Goal: Information Seeking & Learning: Check status

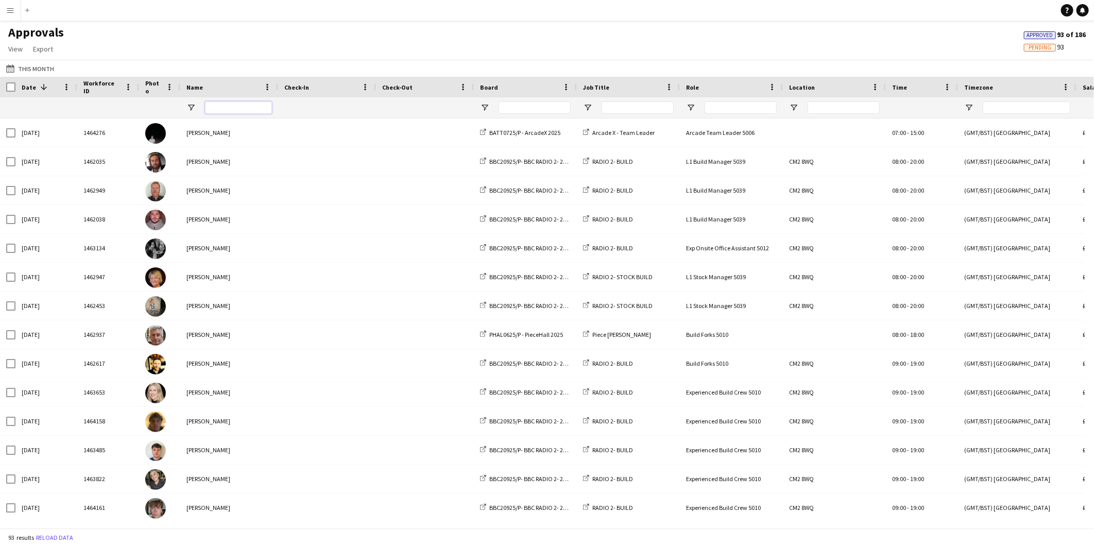
click at [227, 104] on input "Name Filter Input" at bounding box center [238, 107] width 67 height 12
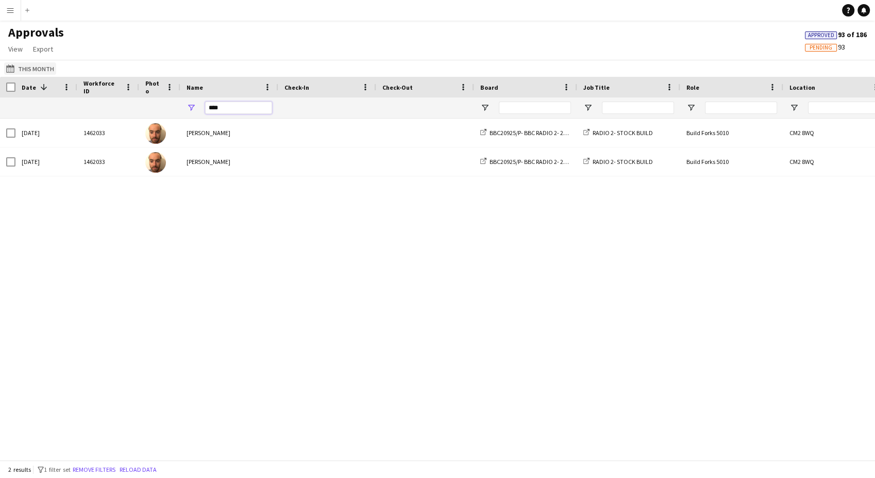
type input "****"
click at [45, 62] on button "This Month This Month" at bounding box center [30, 68] width 52 height 12
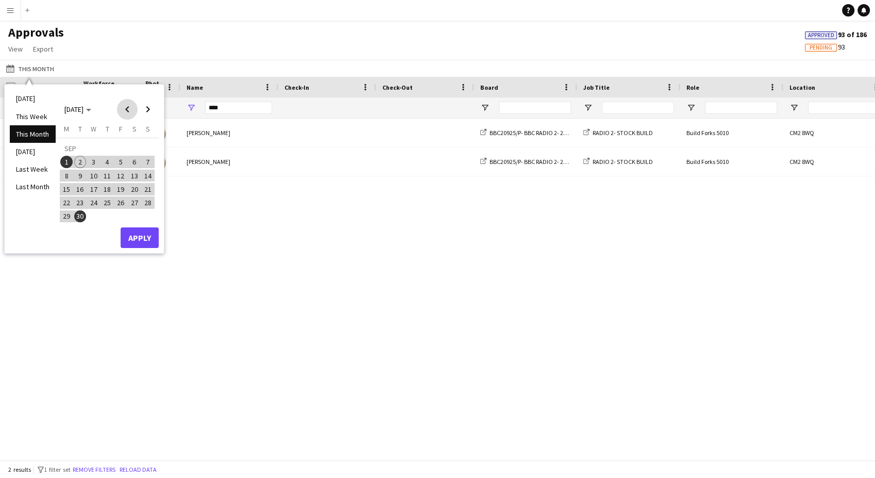
click at [119, 110] on span "Previous month" at bounding box center [127, 109] width 21 height 21
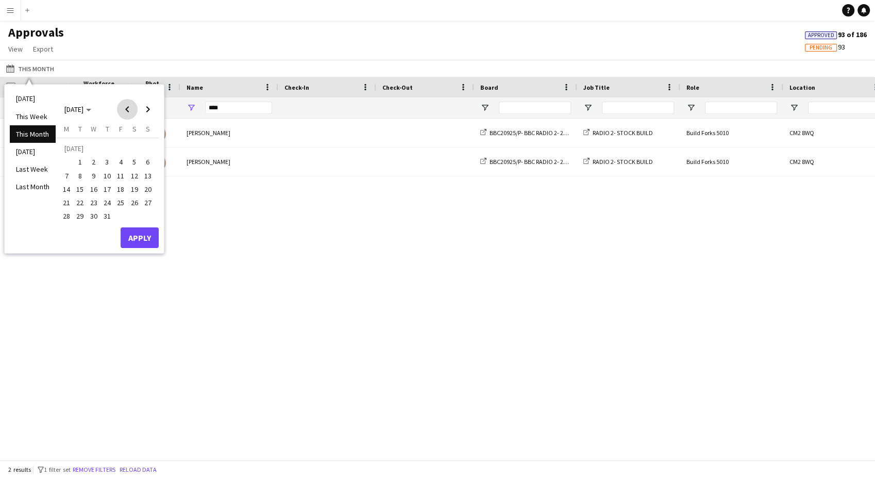
click at [119, 110] on span "Previous month" at bounding box center [127, 109] width 21 height 21
click at [145, 163] on span "8" at bounding box center [148, 164] width 12 height 12
click at [80, 175] on span "10" at bounding box center [80, 178] width 12 height 12
click at [143, 239] on button "Apply" at bounding box center [140, 240] width 38 height 21
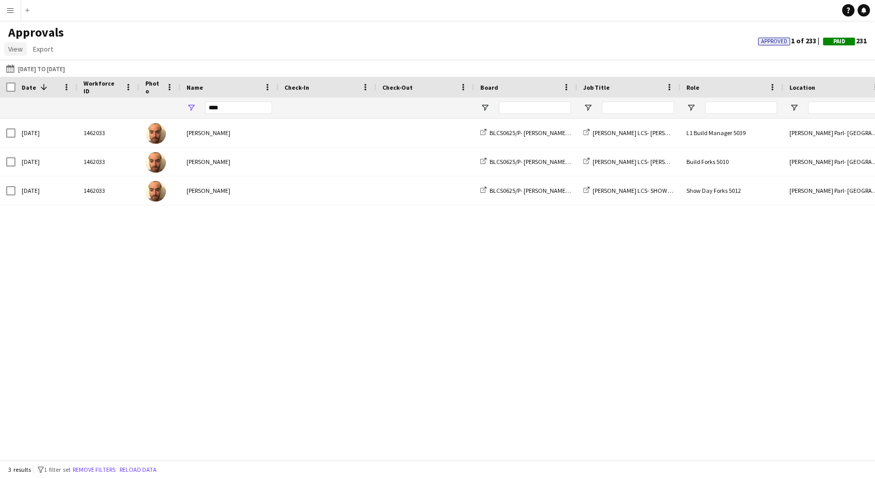
click at [12, 47] on span "View" at bounding box center [15, 48] width 14 height 9
drag, startPoint x: 12, startPoint y: 47, endPoint x: 56, endPoint y: 78, distance: 53.6
click at [56, 78] on link "Customise view" at bounding box center [41, 71] width 72 height 22
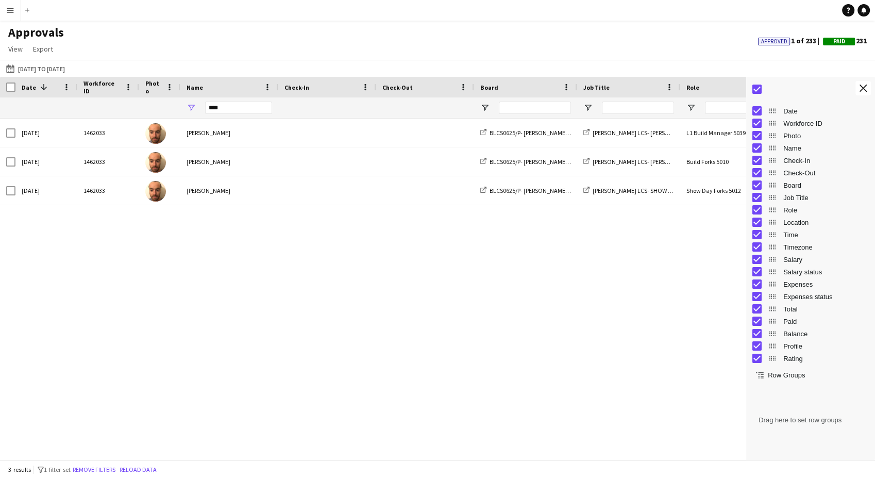
click at [804, 161] on span "Check-In" at bounding box center [826, 161] width 86 height 8
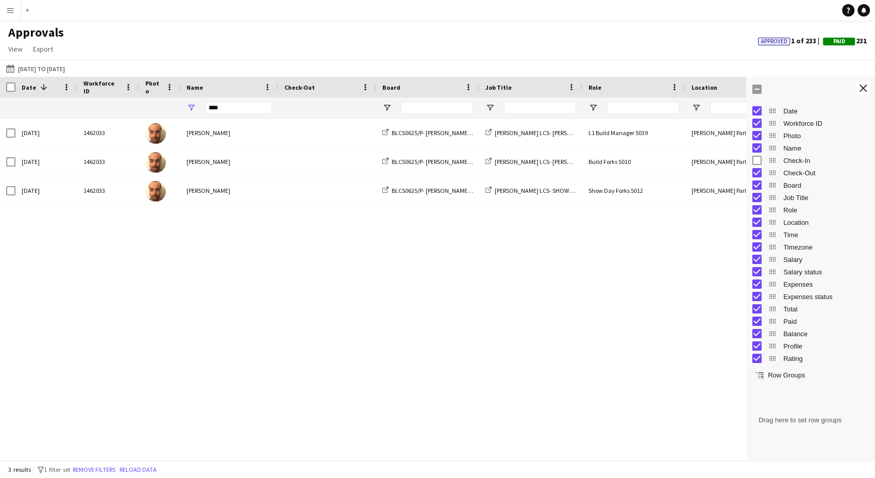
click at [802, 176] on span "Check-Out" at bounding box center [826, 173] width 86 height 8
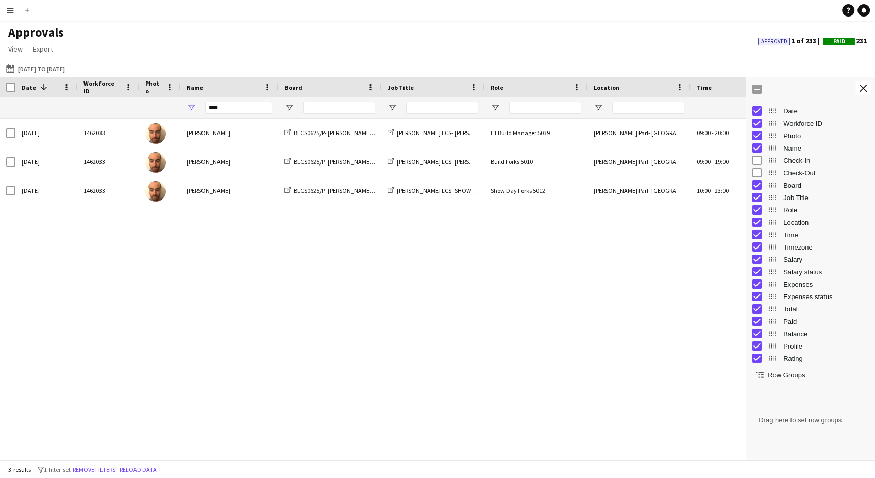
click at [528, 305] on div "[DATE] 1462033 [PERSON_NAME] BLCS0625/P- [PERSON_NAME] [PERSON_NAME] - 2025 [PE…" at bounding box center [373, 284] width 746 height 332
drag, startPoint x: 859, startPoint y: 92, endPoint x: 848, endPoint y: 129, distance: 38.0
click at [859, 92] on button "Close tool panel" at bounding box center [862, 88] width 15 height 14
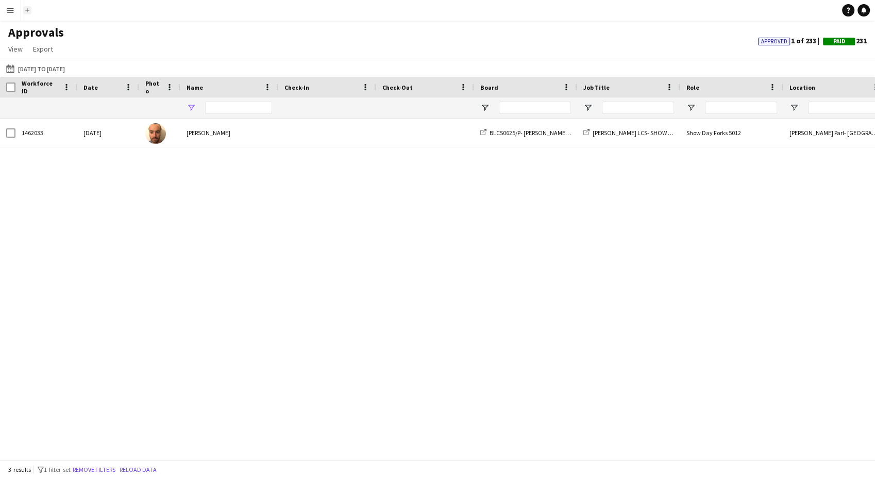
type input "****"
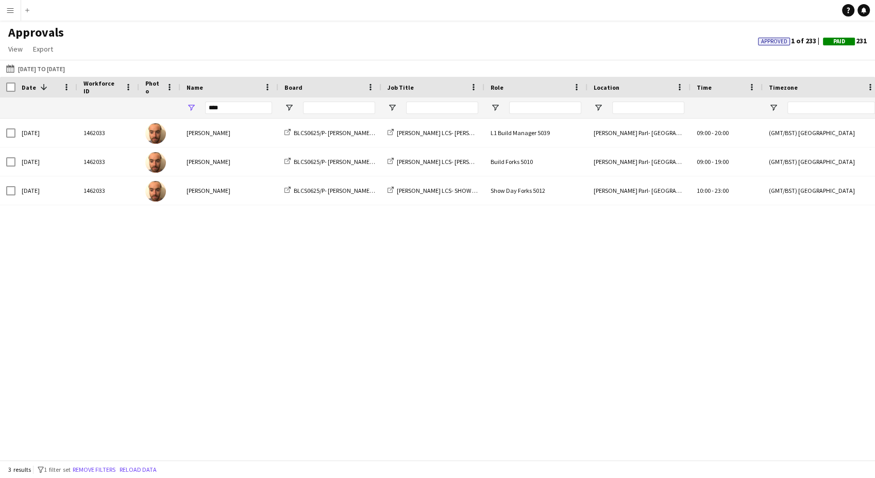
click at [11, 10] on app-icon "Menu" at bounding box center [10, 10] width 8 height 8
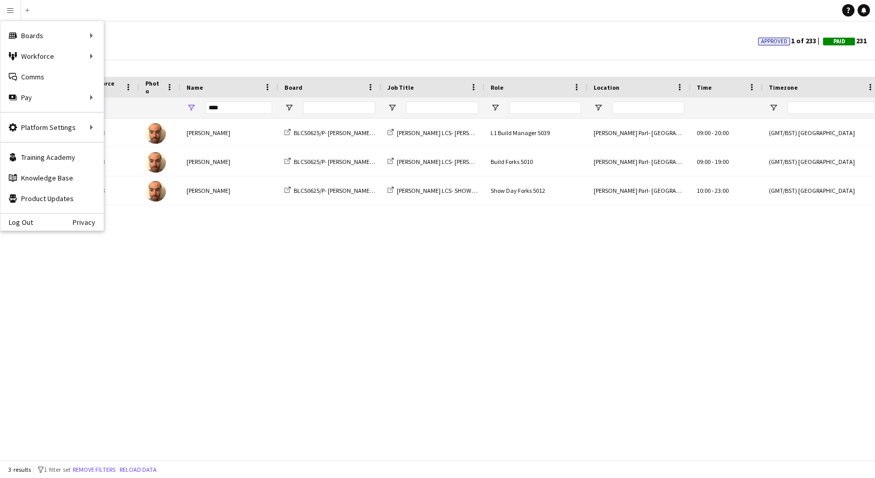
click at [197, 41] on div "Approvals View Customise view Customise filters Reset Filters Reset View Reset …" at bounding box center [437, 42] width 875 height 35
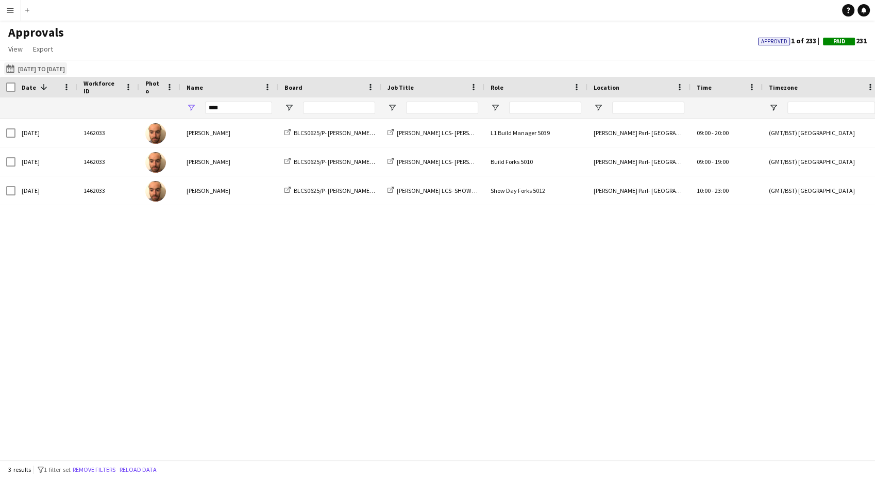
click at [45, 67] on button "08-06-2025 to 10-06-2025 08-06-2025 to 10-06-2025" at bounding box center [35, 68] width 63 height 12
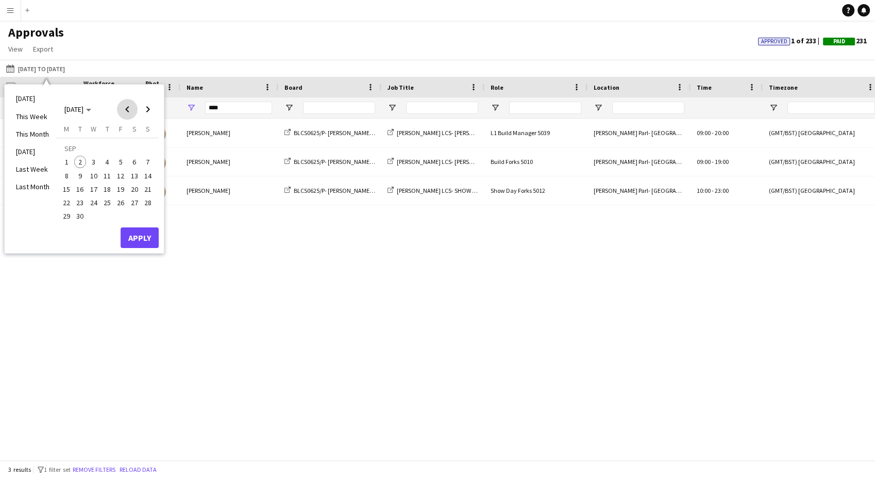
click at [130, 107] on span "Previous month" at bounding box center [127, 109] width 21 height 21
click at [82, 178] on span "10" at bounding box center [80, 178] width 12 height 12
click at [132, 111] on span "Previous month" at bounding box center [127, 109] width 21 height 21
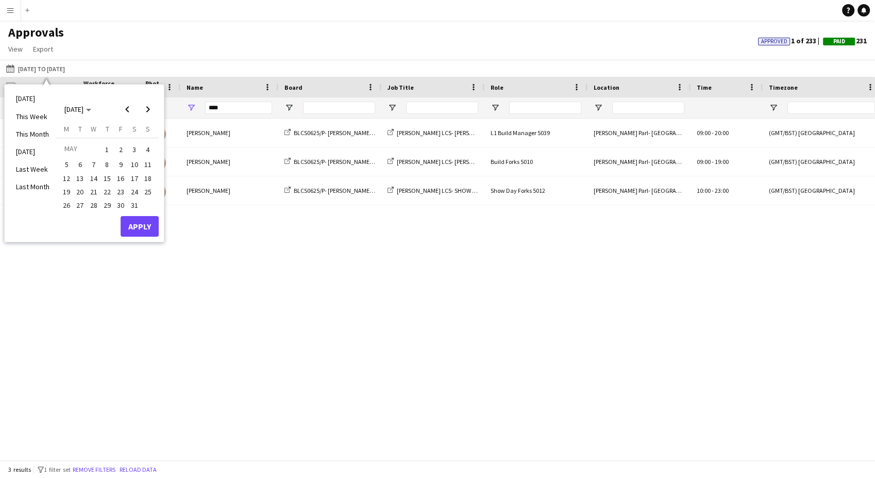
click at [124, 192] on span "23" at bounding box center [120, 191] width 12 height 12
click at [93, 175] on span "14" at bounding box center [94, 178] width 12 height 12
click at [93, 176] on span "14" at bounding box center [94, 178] width 12 height 12
click at [106, 190] on span "22" at bounding box center [107, 191] width 12 height 12
click at [91, 177] on span "14" at bounding box center [94, 178] width 12 height 12
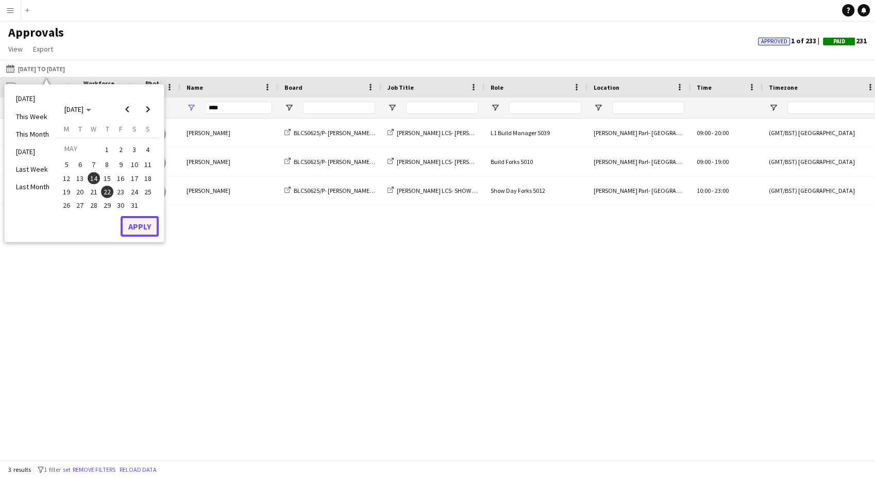
click at [135, 227] on button "Apply" at bounding box center [140, 226] width 38 height 21
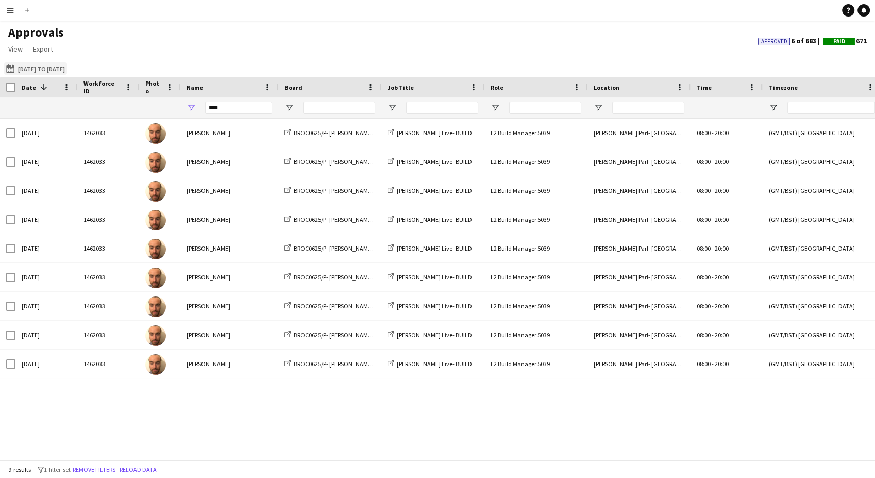
click at [67, 67] on button "08-06-2025 to 10-06-2025 22-05-2025 to 14-05-2025" at bounding box center [35, 68] width 63 height 12
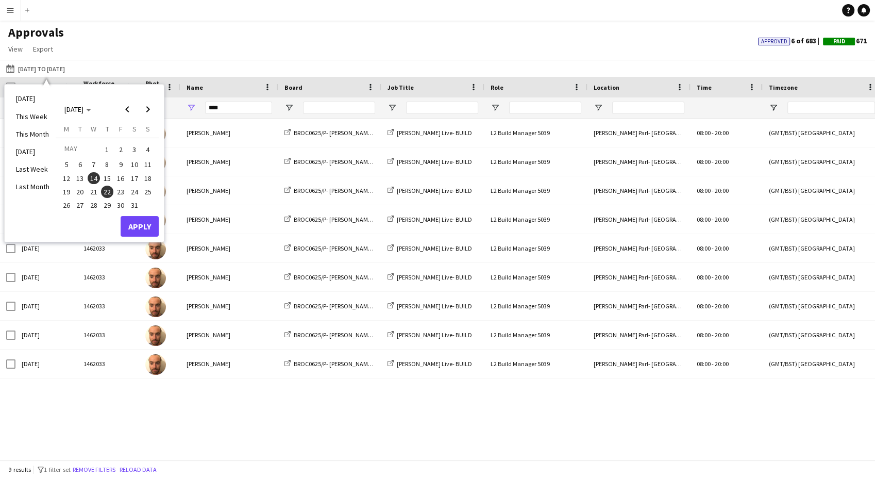
click at [95, 181] on span "14" at bounding box center [94, 178] width 12 height 12
click at [152, 117] on span "Next month" at bounding box center [148, 109] width 21 height 21
click at [99, 173] on button "11" at bounding box center [93, 177] width 13 height 13
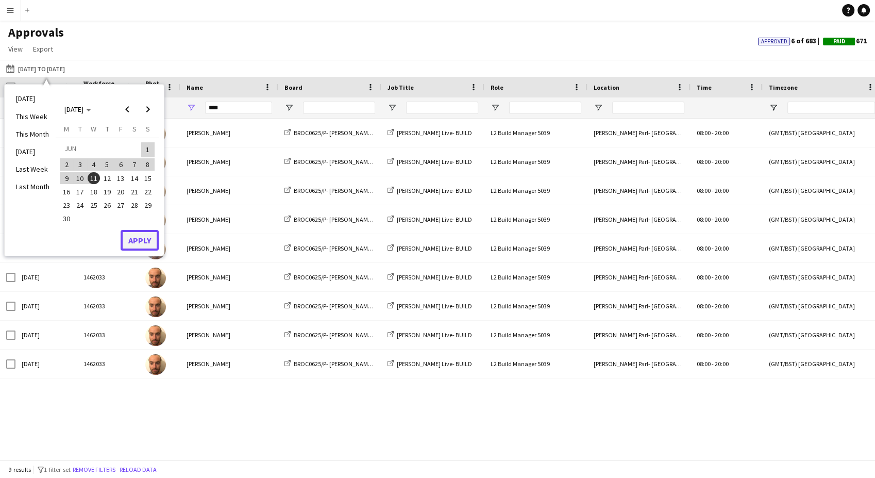
click at [142, 242] on button "Apply" at bounding box center [140, 240] width 38 height 21
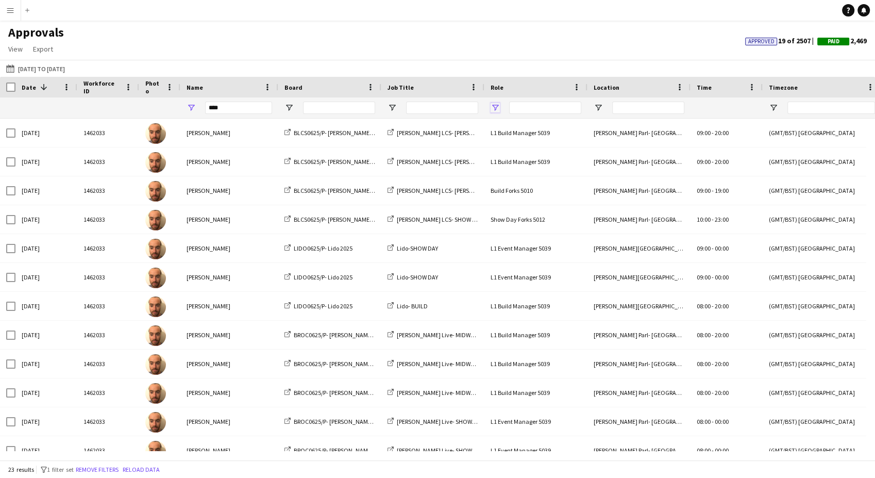
click at [493, 107] on span "Open Filter Menu" at bounding box center [494, 107] width 9 height 9
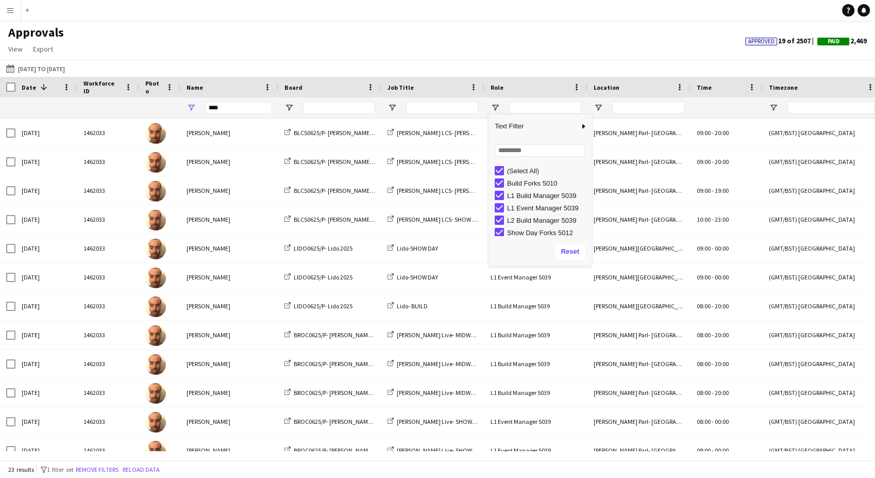
click at [540, 183] on div "Build Forks 5010" at bounding box center [547, 183] width 81 height 8
click at [549, 236] on div "(Select All) Build Forks 5010 L1 Build Manager 5039 L1 Event Manager 5039 L2 Bu…" at bounding box center [539, 200] width 103 height 74
click at [552, 233] on div "Show Day Forks 5012" at bounding box center [547, 233] width 81 height 8
type input "**********"
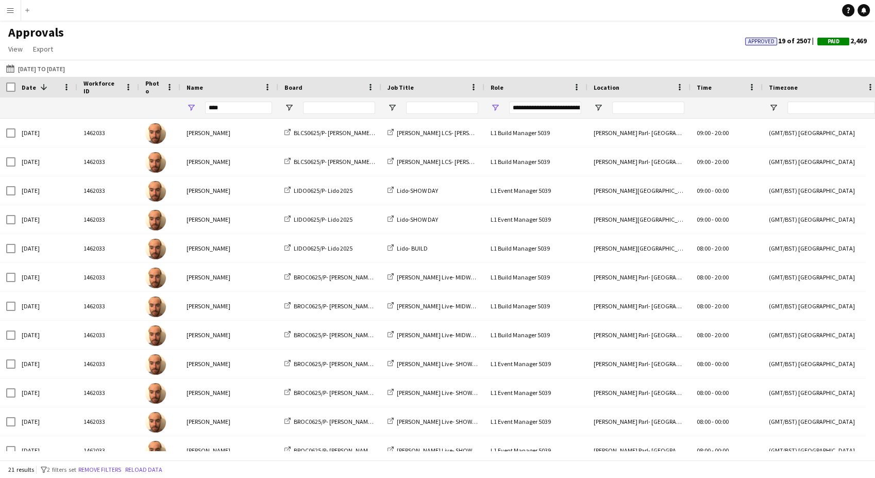
click at [576, 33] on div "Approvals View Customise view Customise filters Reset Filters Reset View Reset …" at bounding box center [437, 42] width 875 height 35
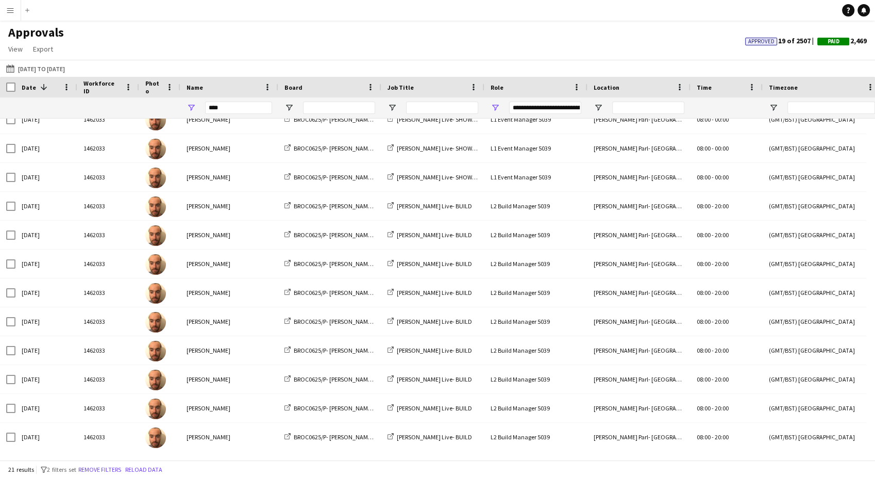
scroll to position [273, 0]
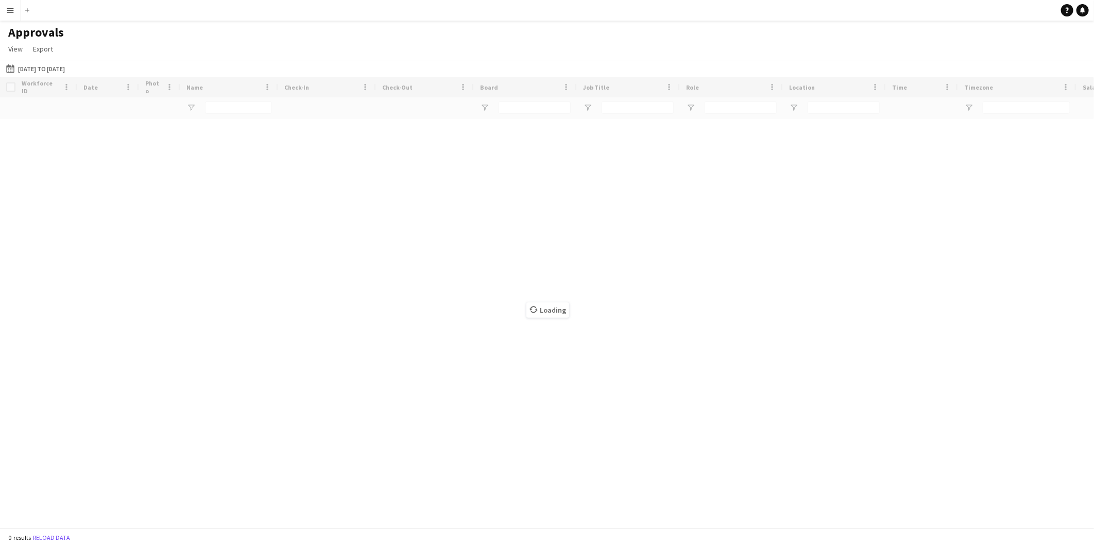
click at [14, 11] on button "Menu" at bounding box center [10, 10] width 21 height 21
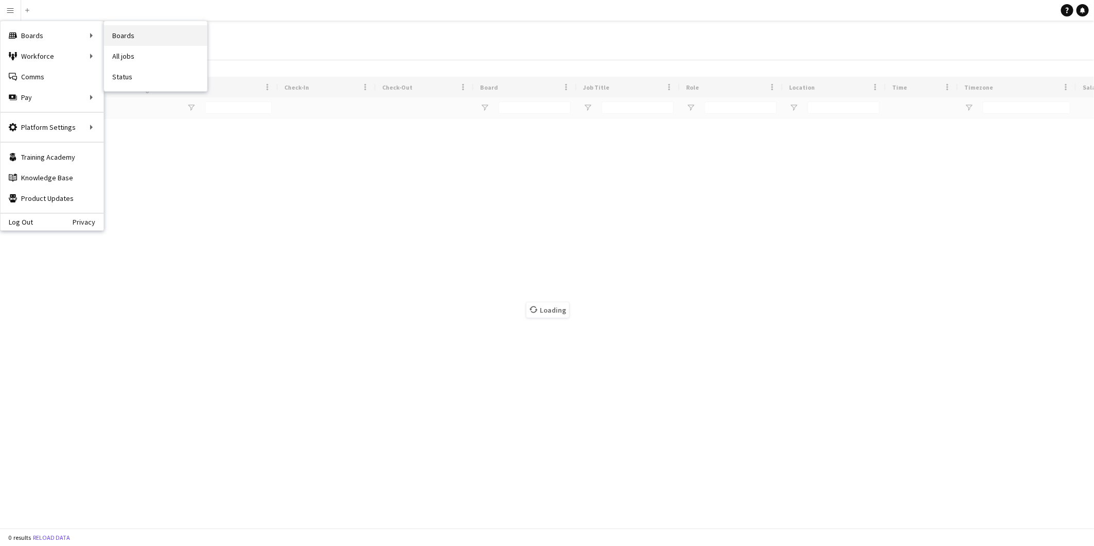
click at [110, 33] on link "Boards" at bounding box center [155, 35] width 103 height 21
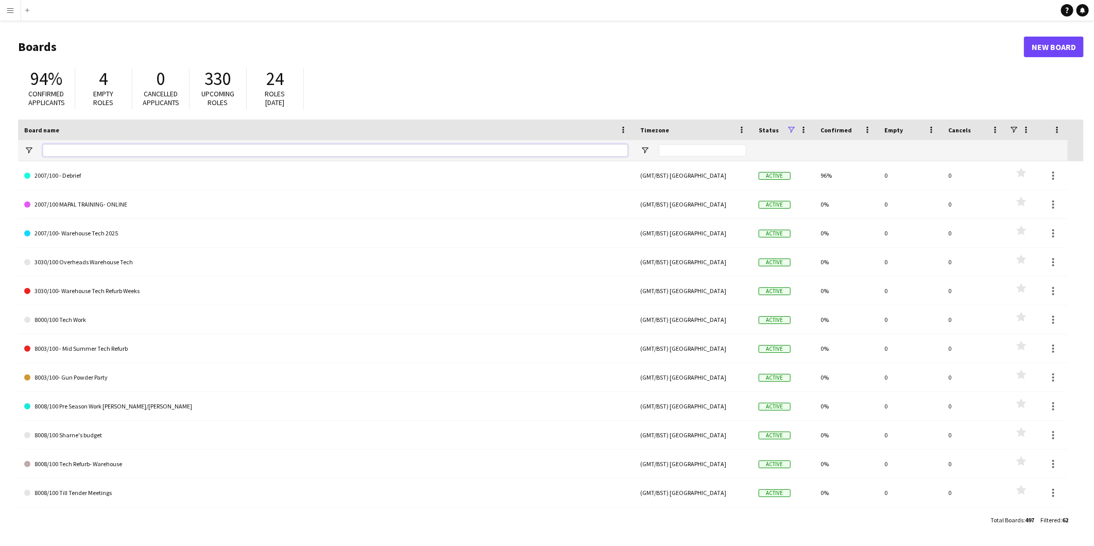
click at [98, 151] on input "Board name Filter Input" at bounding box center [335, 150] width 585 height 12
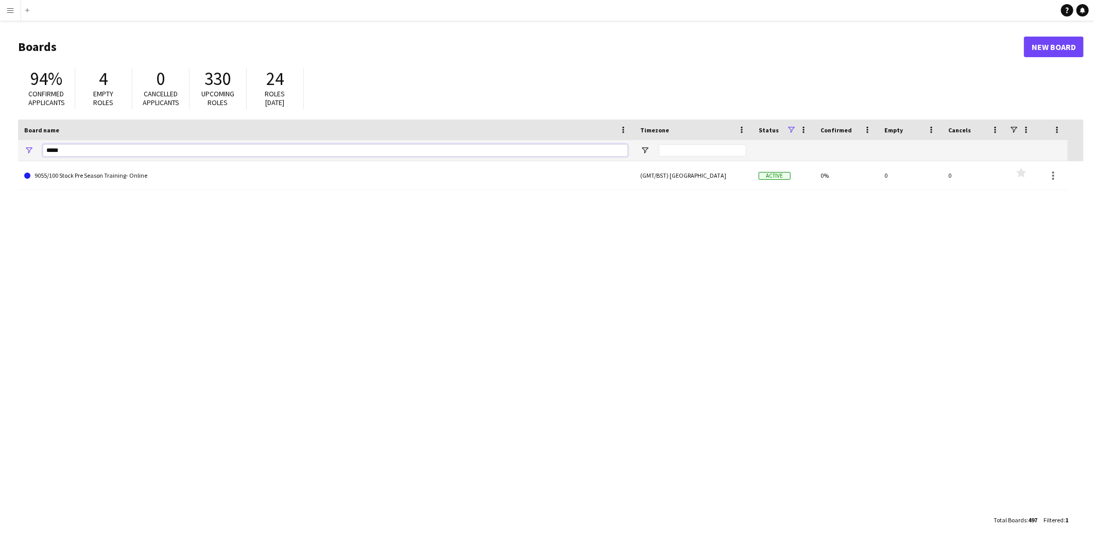
drag, startPoint x: 74, startPoint y: 152, endPoint x: -3, endPoint y: 152, distance: 76.2
click at [0, 152] on html "Menu Boards Boards Boards All jobs Status Workforce Workforce My Workforce Recr…" at bounding box center [547, 273] width 1094 height 546
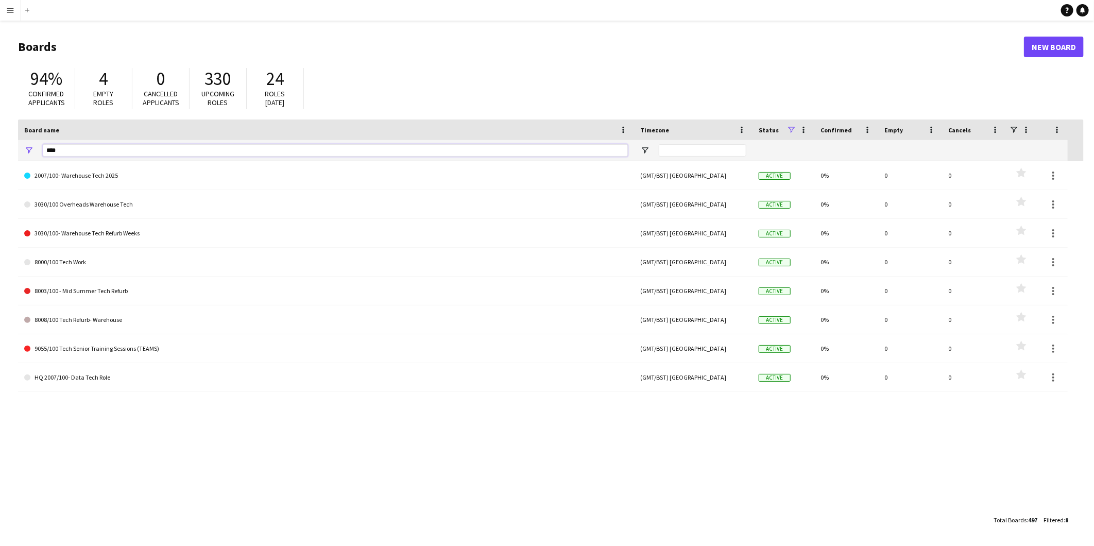
drag, startPoint x: 63, startPoint y: 151, endPoint x: 4, endPoint y: 151, distance: 59.2
click at [4, 151] on main "Boards New Board 94% Confirmed applicants 4 Empty roles 0 Cancelled applicants …" at bounding box center [547, 283] width 1094 height 525
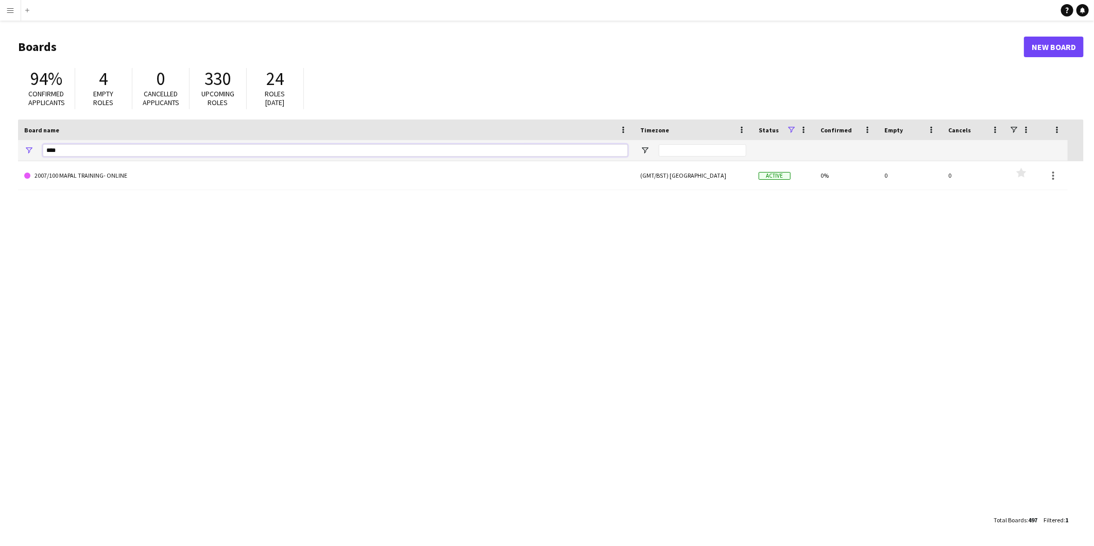
drag, startPoint x: 63, startPoint y: 151, endPoint x: 3, endPoint y: 147, distance: 60.9
click at [3, 147] on main "Boards New Board 94% Confirmed applicants 4 Empty roles 0 Cancelled applicants …" at bounding box center [547, 283] width 1094 height 525
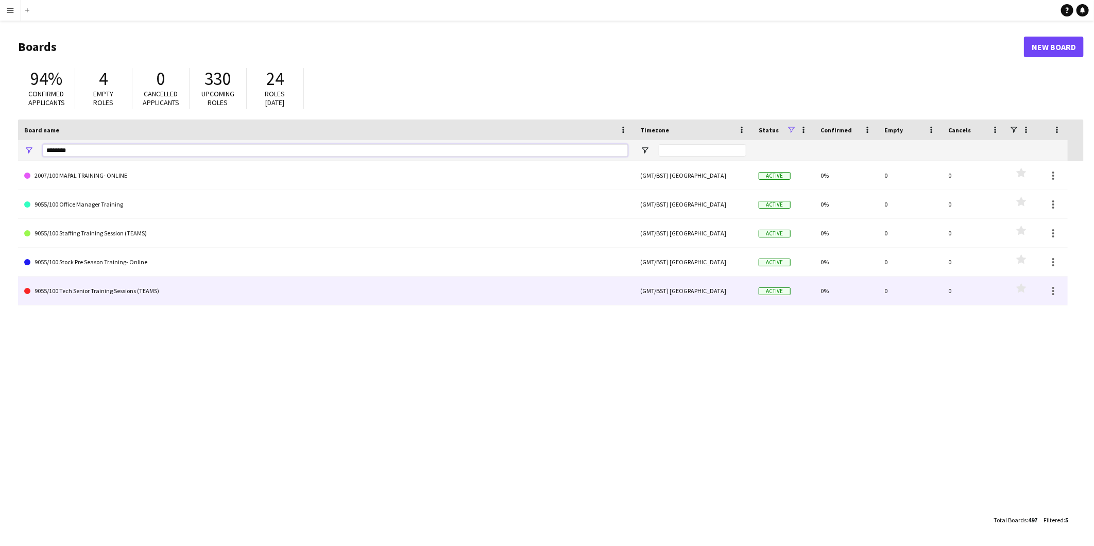
type input "********"
click at [161, 287] on link "9055/100 Tech Senior Training Sessions (TEAMS)" at bounding box center [326, 291] width 604 height 29
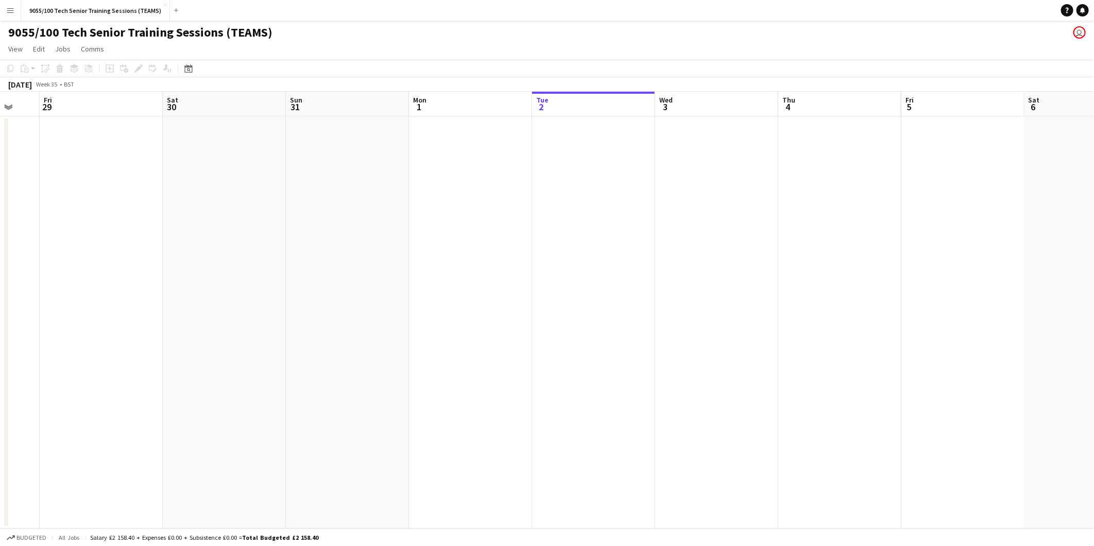
drag, startPoint x: 151, startPoint y: 312, endPoint x: 302, endPoint y: 209, distance: 182.9
click at [642, 259] on app-calendar-viewport "Wed 27 Thu 28 Fri 29 Sat 30 Sun 31 Mon 1 Tue 2 Wed 3 Thu 4 Fri 5 Sat 6 Sun 7 Mo…" at bounding box center [547, 310] width 1094 height 437
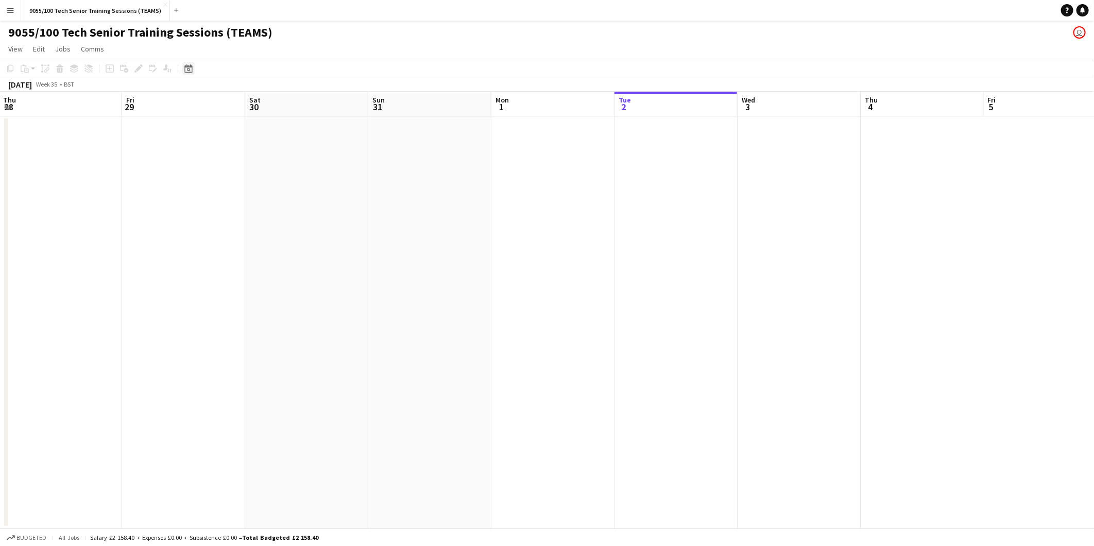
click at [184, 70] on icon "Date picker" at bounding box center [188, 68] width 8 height 8
click at [250, 104] on span "Previous month" at bounding box center [251, 104] width 21 height 21
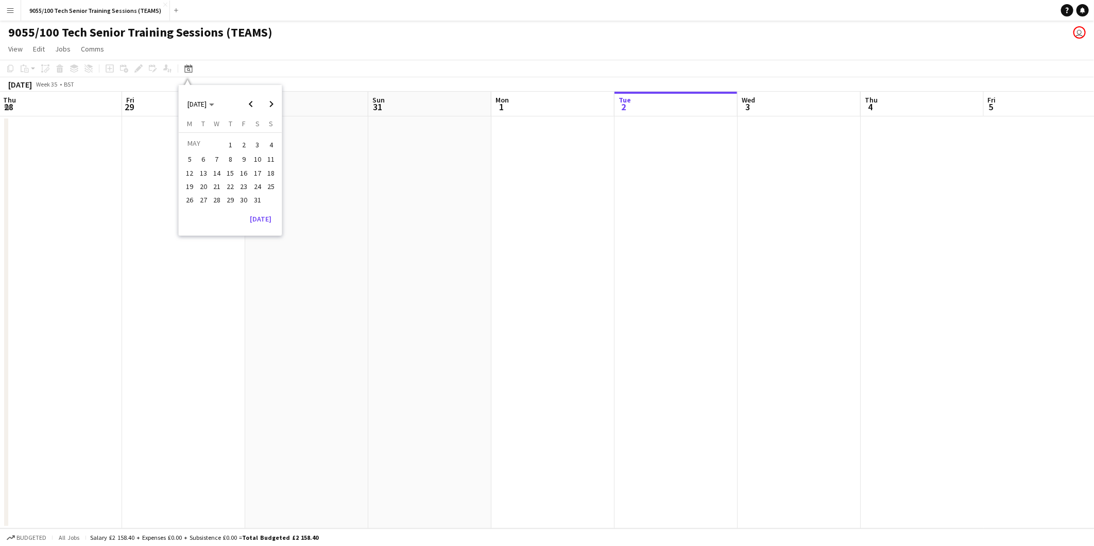
click at [234, 143] on span "1" at bounding box center [230, 145] width 12 height 14
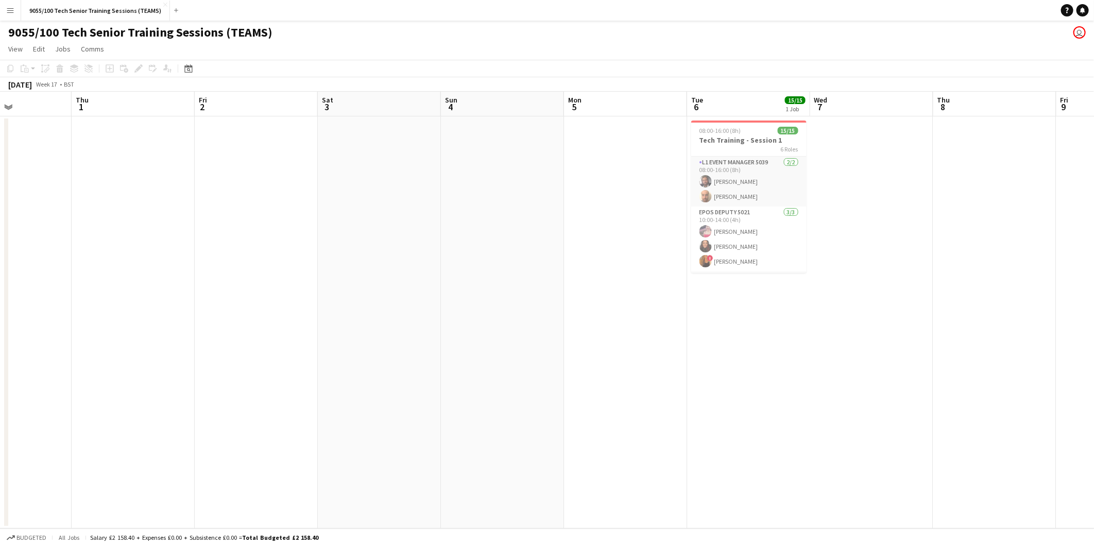
scroll to position [0, 421]
drag, startPoint x: 795, startPoint y: 301, endPoint x: 482, endPoint y: 320, distance: 314.3
click at [482, 320] on app-calendar-viewport "Sun 27 Mon 28 Tue 29 Wed 30 Thu 1 Fri 2 Sat 3 Sun 4 Mon 5 Tue 6 15/15 1 Job Wed…" at bounding box center [547, 310] width 1094 height 437
click at [174, 8] on app-icon "Add" at bounding box center [176, 10] width 4 height 4
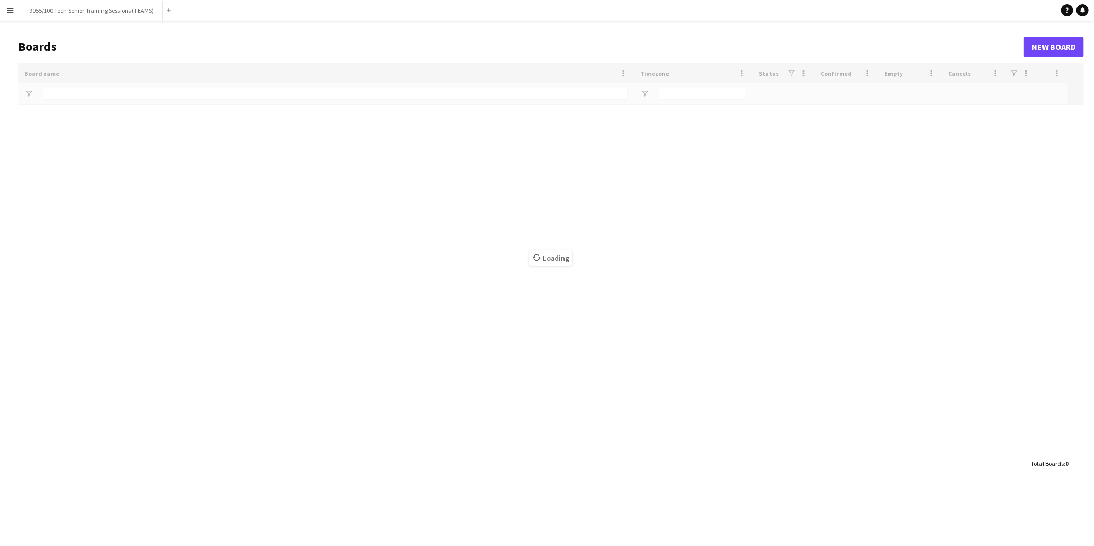
type input "********"
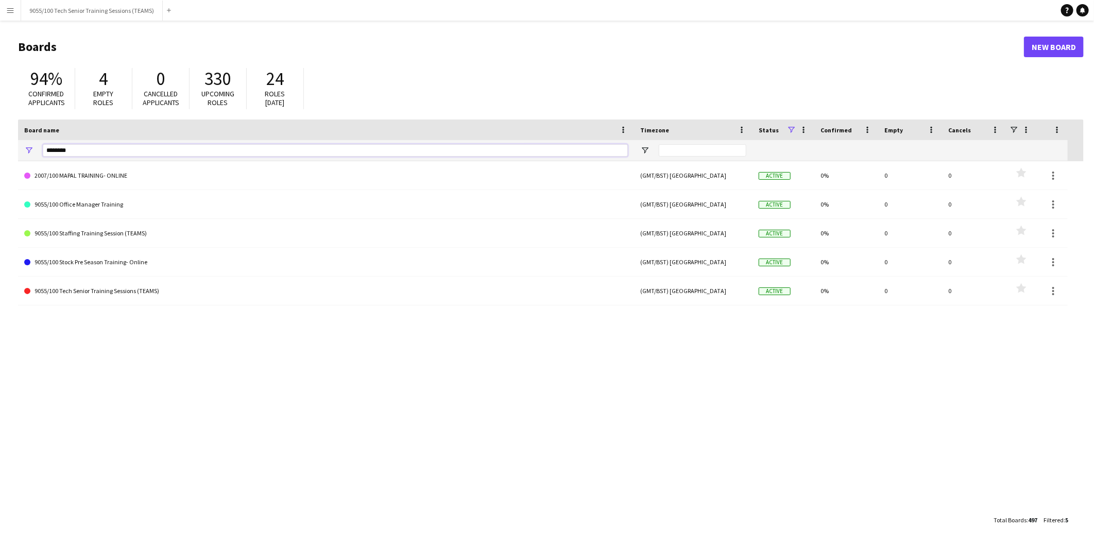
drag, startPoint x: 75, startPoint y: 145, endPoint x: 0, endPoint y: 137, distance: 75.1
click at [0, 137] on html "Menu Boards Boards Boards All jobs Status Workforce Workforce My Workforce Recr…" at bounding box center [547, 273] width 1094 height 546
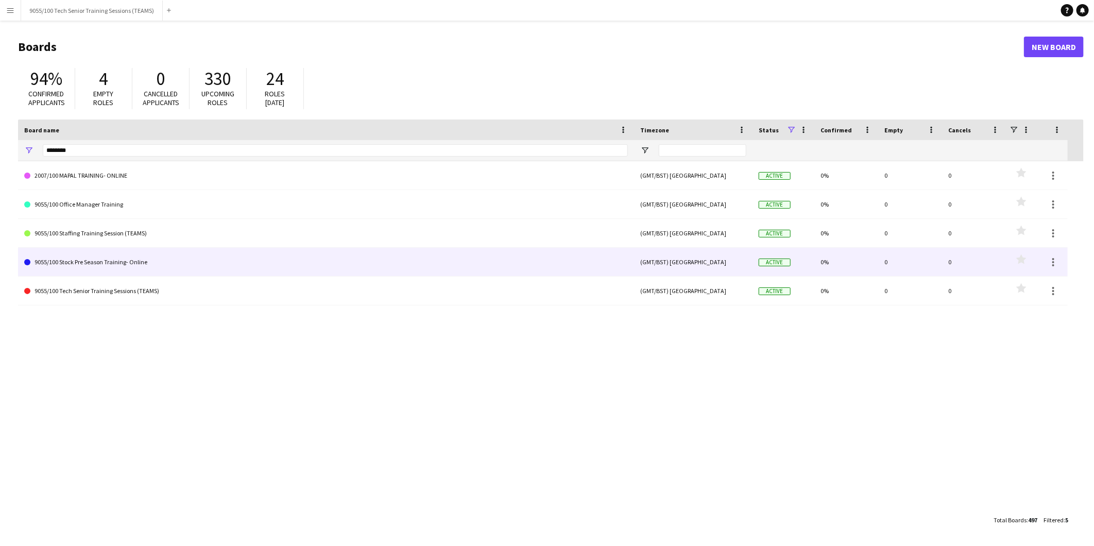
click at [156, 268] on link "9055/100 Stock Pre Season Training- Online" at bounding box center [326, 262] width 604 height 29
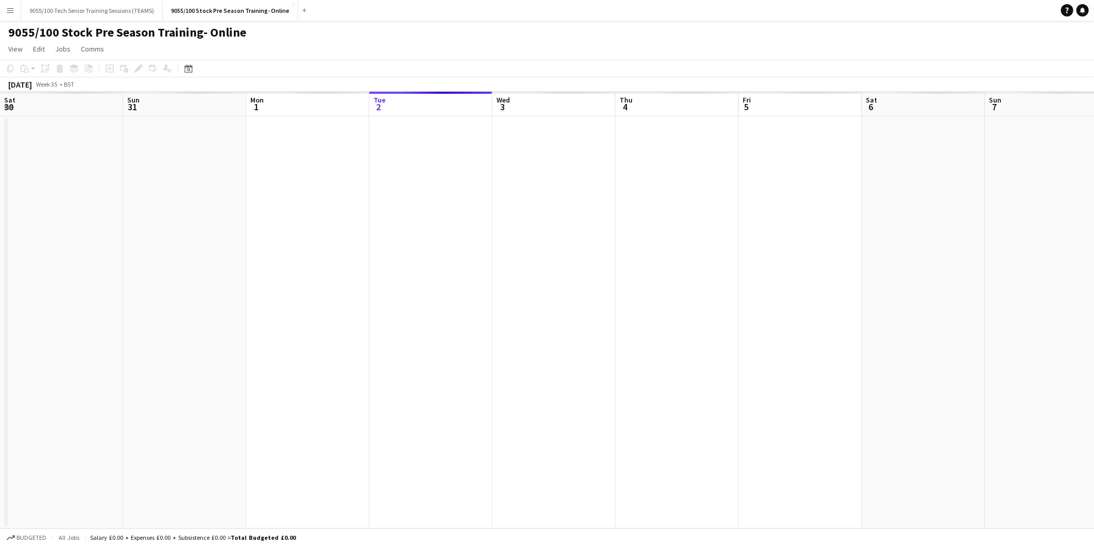
scroll to position [0, 246]
click at [188, 70] on icon "Date picker" at bounding box center [188, 68] width 8 height 8
click at [248, 100] on span "Previous month" at bounding box center [251, 104] width 21 height 21
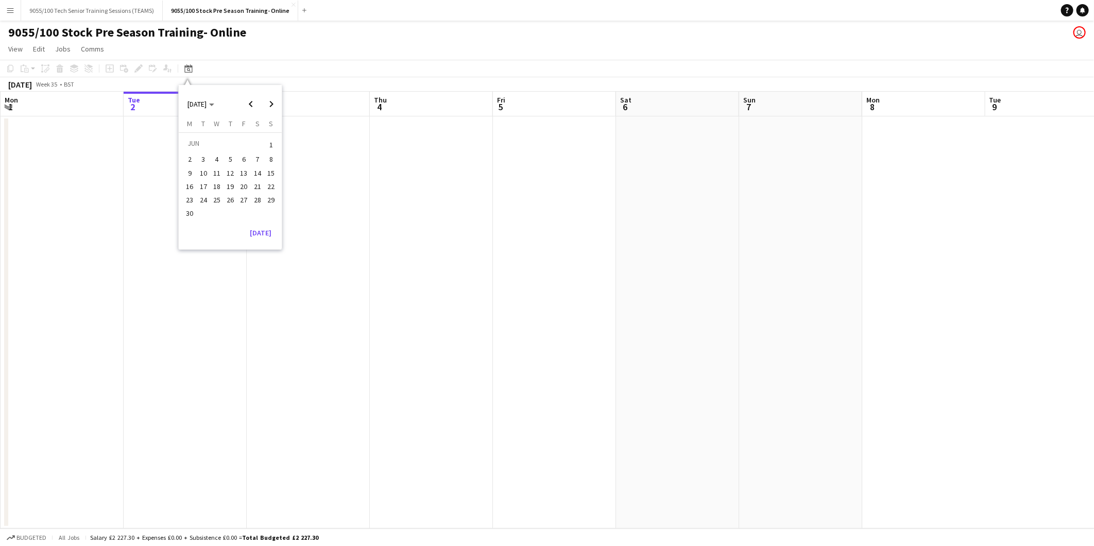
click at [269, 140] on span "1" at bounding box center [271, 145] width 12 height 14
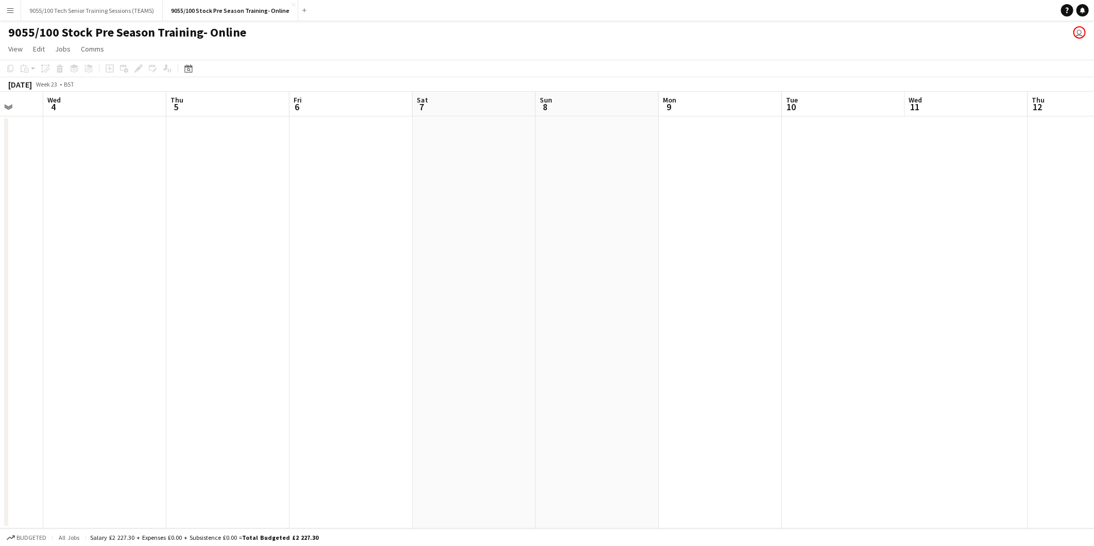
drag, startPoint x: 341, startPoint y: 355, endPoint x: 552, endPoint y: 329, distance: 212.4
click at [172, 368] on app-calendar-viewport "Sun 1 Mon 2 Tue 3 Wed 4 Thu 5 Fri 6 Sat 7 Sun 8 Mon 9 Tue 10 Wed 11 Thu 12 Fri …" at bounding box center [547, 310] width 1094 height 437
drag, startPoint x: 398, startPoint y: 349, endPoint x: 189, endPoint y: 359, distance: 208.9
click at [75, 373] on app-calendar-viewport "Tue 3 Wed 4 Thu 5 Fri 6 Sat 7 Sun 8 Mon 9 Tue 10 Wed 11 Thu 12 Fri 13 Sat 14 Su…" at bounding box center [547, 310] width 1094 height 437
drag, startPoint x: 595, startPoint y: 330, endPoint x: 7, endPoint y: 390, distance: 591.9
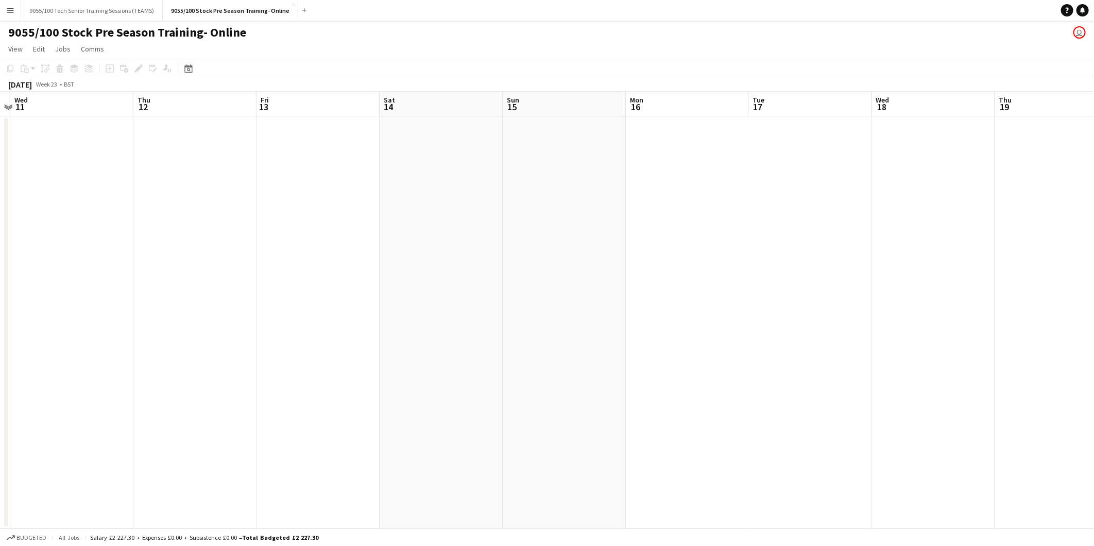
click at [0, 390] on html "Menu Boards Boards Boards All jobs Status Workforce Workforce My Workforce Recr…" at bounding box center [547, 273] width 1094 height 546
drag, startPoint x: 795, startPoint y: 356, endPoint x: 89, endPoint y: 404, distance: 707.3
click at [82, 404] on app-calendar-viewport "Wed 18 Thu 19 Fri 20 Sat 21 Sun 22 Mon 23 Tue 24 Wed 25 Thu 26 Fri 27 Sat 28 Su…" at bounding box center [547, 310] width 1094 height 437
drag, startPoint x: 723, startPoint y: 338, endPoint x: -3, endPoint y: 422, distance: 730.2
click at [0, 422] on html "Menu Boards Boards Boards All jobs Status Workforce Workforce My Workforce Recr…" at bounding box center [547, 273] width 1094 height 546
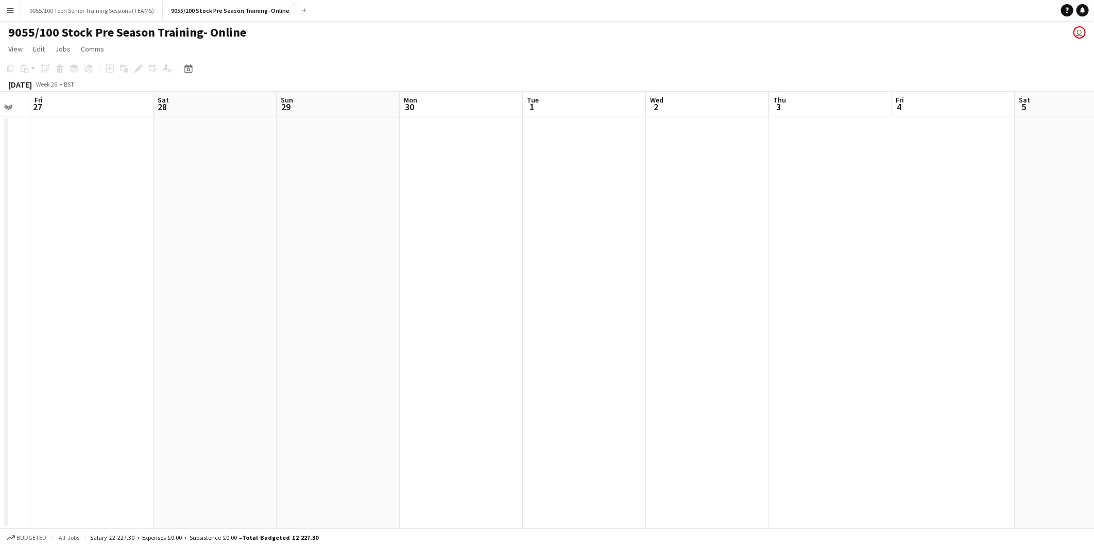
drag, startPoint x: 915, startPoint y: 314, endPoint x: 152, endPoint y: 400, distance: 767.7
click at [87, 409] on app-calendar-viewport "Tue 24 Wed 25 Thu 26 Fri 27 Sat 28 Sun 29 Mon 30 Tue 1 Wed 2 Thu 3 Fri 4 Sat 5 …" at bounding box center [547, 310] width 1094 height 437
drag, startPoint x: 179, startPoint y: 404, endPoint x: 853, endPoint y: 292, distance: 683.1
click at [44, 410] on app-calendar-viewport "Sat 5 Sun 6 Mon 7 Tue 8 Wed 9 Thu 10 Fri 11 Sat 12 Sun 13 Mon 14 Tue 15 Wed 16 …" at bounding box center [547, 310] width 1094 height 437
drag, startPoint x: 895, startPoint y: 293, endPoint x: 0, endPoint y: 393, distance: 900.3
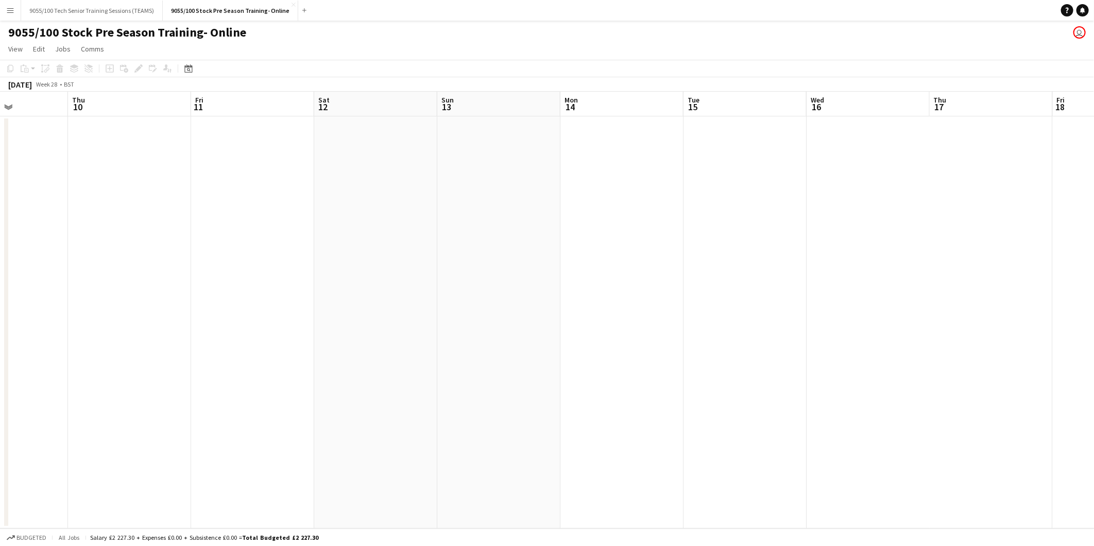
click at [0, 393] on html "Menu Boards Boards Boards All jobs Status Workforce Workforce My Workforce Recr…" at bounding box center [547, 273] width 1094 height 546
drag, startPoint x: 658, startPoint y: 303, endPoint x: 285, endPoint y: 382, distance: 381.8
click at [719, 300] on app-calendar-viewport "Wed 9 Thu 10 Fri 11 Sat 12 Sun 13 Mon 14 Tue 15 Wed 16 Thu 17 Fri 18 Sat 19 Sun…" at bounding box center [547, 310] width 1094 height 437
drag, startPoint x: 28, startPoint y: 424, endPoint x: 625, endPoint y: 334, distance: 603.4
click at [799, 309] on app-calendar-viewport "Wed 9 Thu 10 Fri 11 Sat 12 Sun 13 Mon 14 Tue 15 Wed 16 Thu 17 Fri 18 Sat 19 Sun…" at bounding box center [547, 310] width 1094 height 437
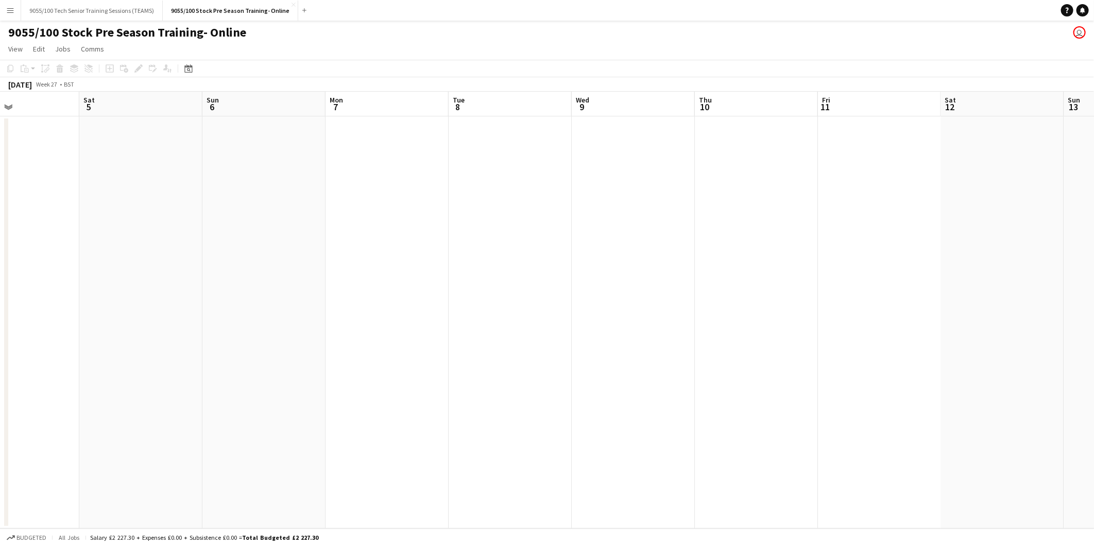
drag, startPoint x: 585, startPoint y: 327, endPoint x: 742, endPoint y: 318, distance: 157.9
click at [777, 311] on app-calendar-viewport "Wed 2 Thu 3 Fri 4 Sat 5 Sun 6 Mon 7 Tue 8 Wed 9 Thu 10 Fri 11 Sat 12 Sun 13 Mon…" at bounding box center [547, 310] width 1094 height 437
drag, startPoint x: 603, startPoint y: 351, endPoint x: 160, endPoint y: 400, distance: 445.7
click at [676, 346] on app-calendar-viewport "Sun 22 Mon 23 Tue 24 Wed 25 Thu 26 Fri 27 Sat 28 Sun 29 Mon 30 Tue 1 Wed 2 Thu …" at bounding box center [547, 310] width 1094 height 437
drag, startPoint x: 289, startPoint y: 379, endPoint x: 384, endPoint y: 360, distance: 96.8
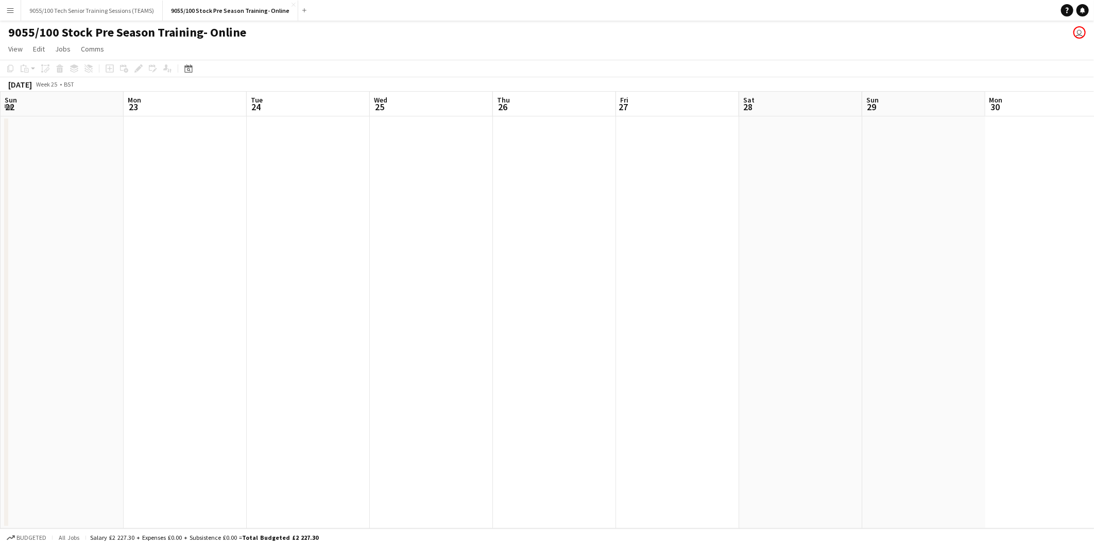
click at [898, 304] on app-calendar-viewport "Fri 20 Sat 21 Sun 22 Mon 23 Tue 24 Wed 25 Thu 26 Fri 27 Sat 28 Sun 29 Mon 30 Tu…" at bounding box center [547, 310] width 1094 height 437
click at [802, 299] on app-calendar-viewport "Sat 14 Sun 15 Mon 16 Tue 17 Wed 18 Thu 19 Fri 20 Sat 21 Sun 22 Mon 23 Tue 24 We…" at bounding box center [547, 310] width 1094 height 437
drag, startPoint x: 97, startPoint y: 381, endPoint x: 781, endPoint y: 277, distance: 692.0
click at [783, 277] on app-calendar-viewport "Tue 10 Wed 11 Thu 12 Fri 13 Sat 14 Sun 15 Mon 16 Tue 17 Wed 18 Thu 19 Fri 20 Sa…" at bounding box center [547, 310] width 1094 height 437
drag, startPoint x: 65, startPoint y: 360, endPoint x: 109, endPoint y: 349, distance: 44.6
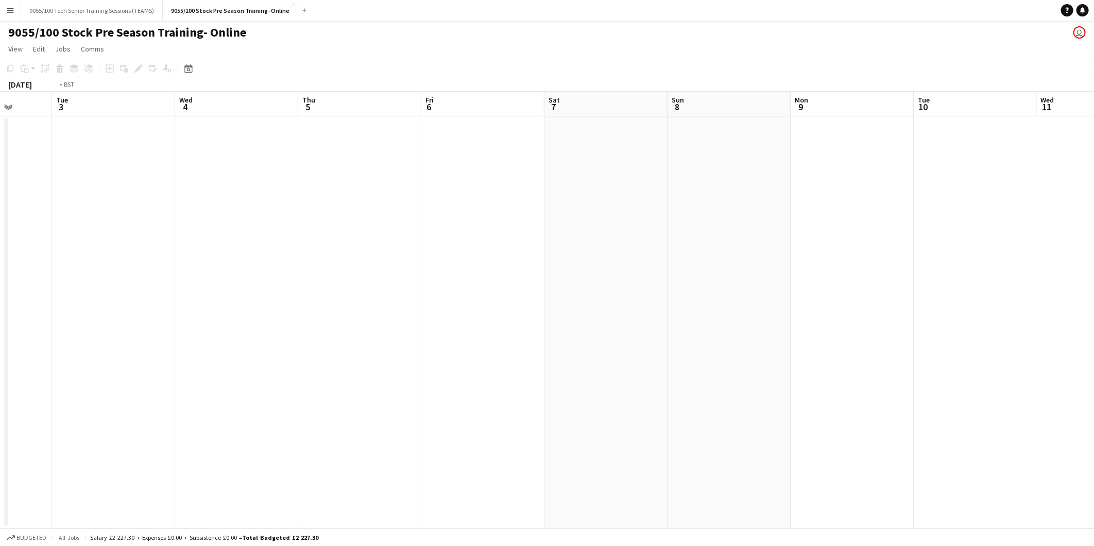
click at [657, 281] on app-calendar-viewport "Sun 1 Mon 2 Tue 3 Wed 4 Thu 5 Fri 6 Sat 7 Sun 8 Mon 9 Tue 10 Wed 11 Thu 12 Fri …" at bounding box center [547, 310] width 1094 height 437
drag, startPoint x: 109, startPoint y: 349, endPoint x: 397, endPoint y: 302, distance: 291.7
click at [713, 268] on app-calendar-viewport "Fri 30 Sat 31 Sun 1 Mon 2 Tue 3 Wed 4 Thu 5 Fri 6 Sat 7 Sun 8 Mon 9 Tue 10 Wed …" at bounding box center [547, 310] width 1094 height 437
drag, startPoint x: 0, startPoint y: 339, endPoint x: 644, endPoint y: 261, distance: 649.1
click at [646, 261] on app-calendar-viewport "Sun 25 Mon 26 Tue 27 Wed 28 Thu 29 Fri 30 Sat 31 Sun 1 Mon 2 Tue 3 Wed 4 Thu 5 …" at bounding box center [547, 310] width 1094 height 437
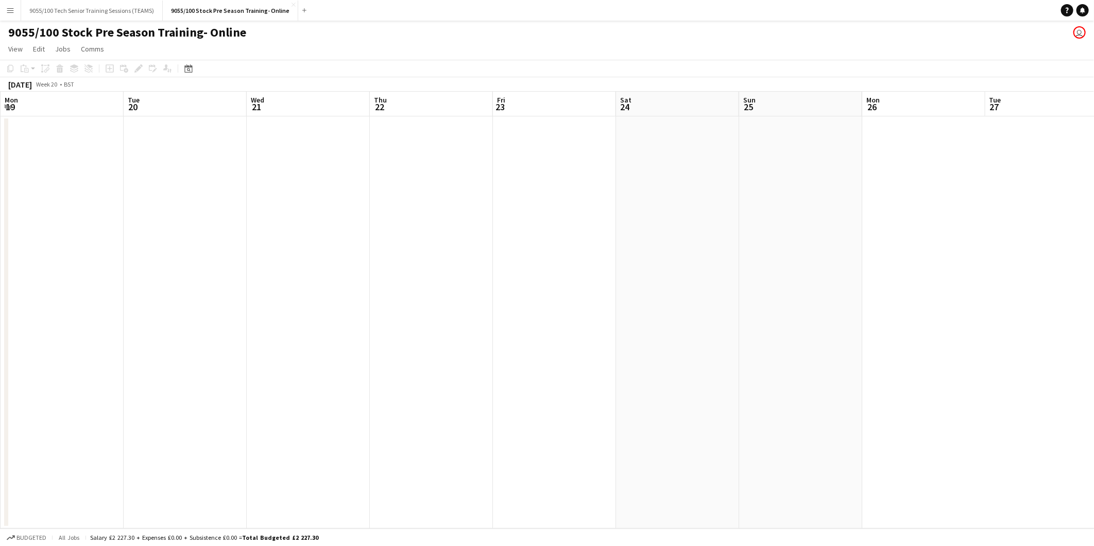
drag, startPoint x: 581, startPoint y: 254, endPoint x: 180, endPoint y: 320, distance: 405.6
click at [712, 244] on app-calendar-viewport "Sat 17 Sun 18 Mon 19 Tue 20 Wed 21 Thu 22 Fri 23 Sat 24 Sun 25 Mon 26 Tue 27 We…" at bounding box center [547, 310] width 1094 height 437
drag, startPoint x: 179, startPoint y: 320, endPoint x: 432, endPoint y: 300, distance: 253.2
click at [737, 244] on app-calendar-viewport "Wed 14 Thu 15 Fri 16 Sat 17 Sun 18 Mon 19 Tue 20 Wed 21 Thu 22 Fri 23 Sat 24 Su…" at bounding box center [547, 310] width 1094 height 437
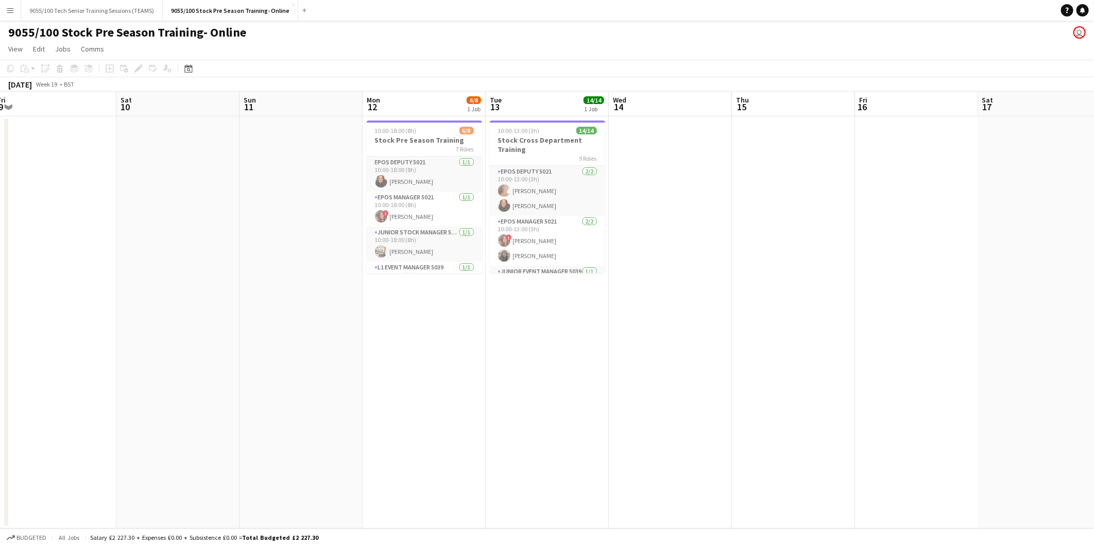
scroll to position [0, 209]
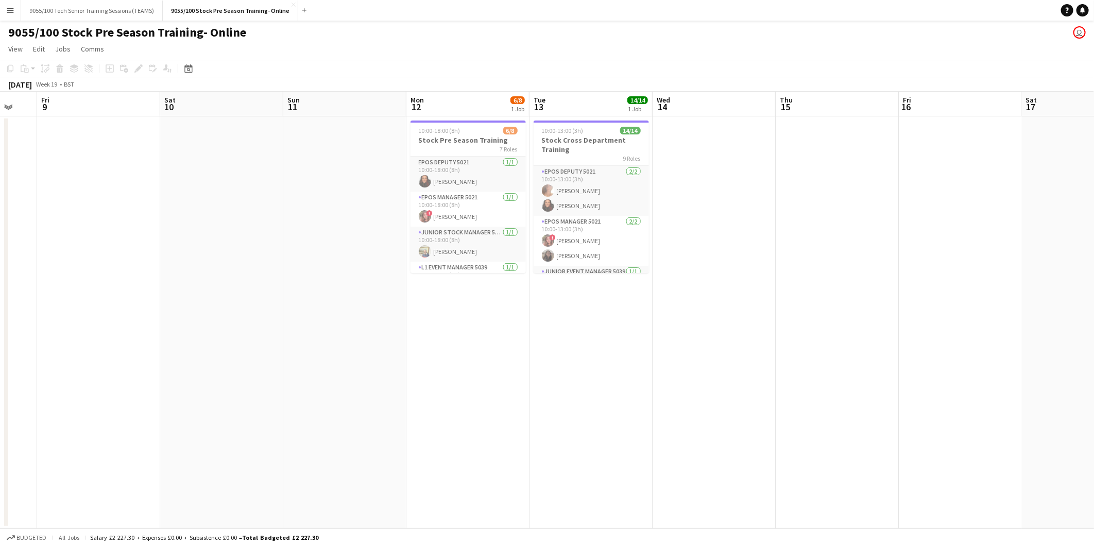
drag, startPoint x: 487, startPoint y: 251, endPoint x: 500, endPoint y: 251, distance: 12.9
click at [500, 251] on app-calendar-viewport "Wed 7 Thu 8 Fri 9 Sat 10 Sun 11 Mon 12 6/8 1 Job Tue 13 14/14 1 Job Wed 14 Thu …" at bounding box center [547, 310] width 1094 height 437
click at [300, 7] on button "Add" at bounding box center [304, 10] width 8 height 8
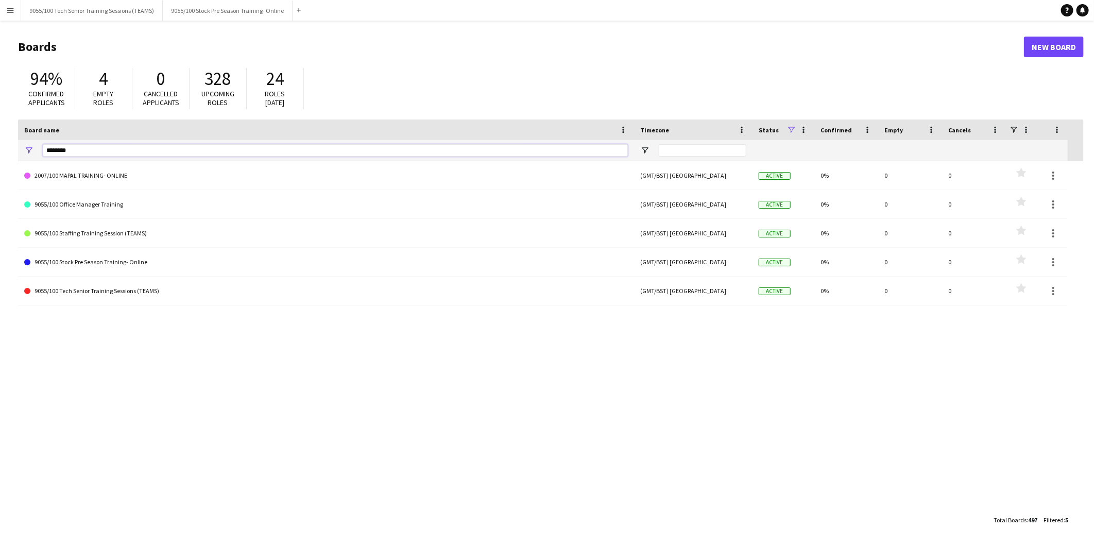
drag, startPoint x: 73, startPoint y: 146, endPoint x: 32, endPoint y: 129, distance: 43.6
click at [31, 143] on div "********" at bounding box center [326, 150] width 616 height 21
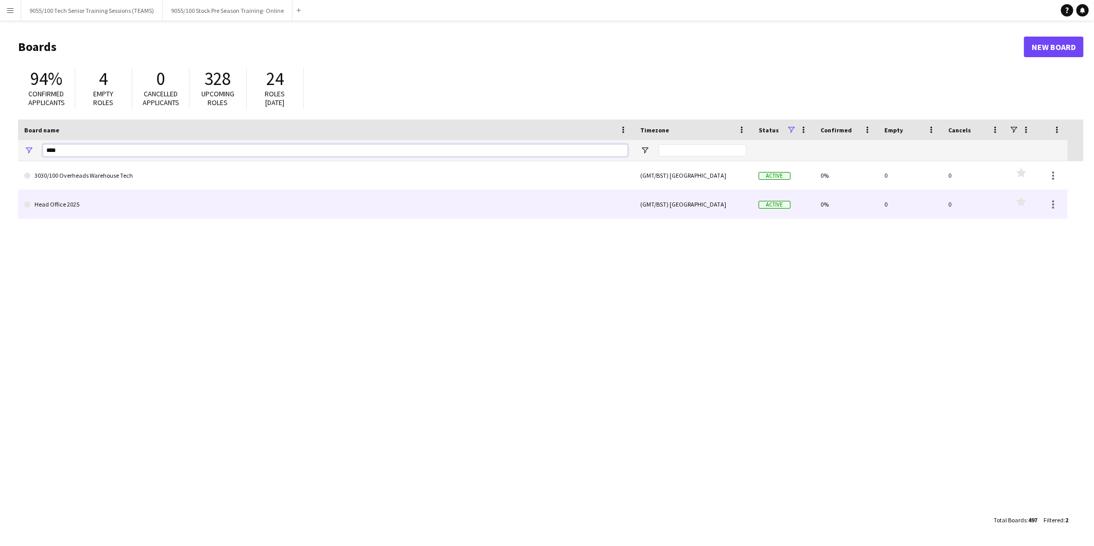
type input "****"
click at [67, 198] on link "Head Office 2025" at bounding box center [326, 204] width 604 height 29
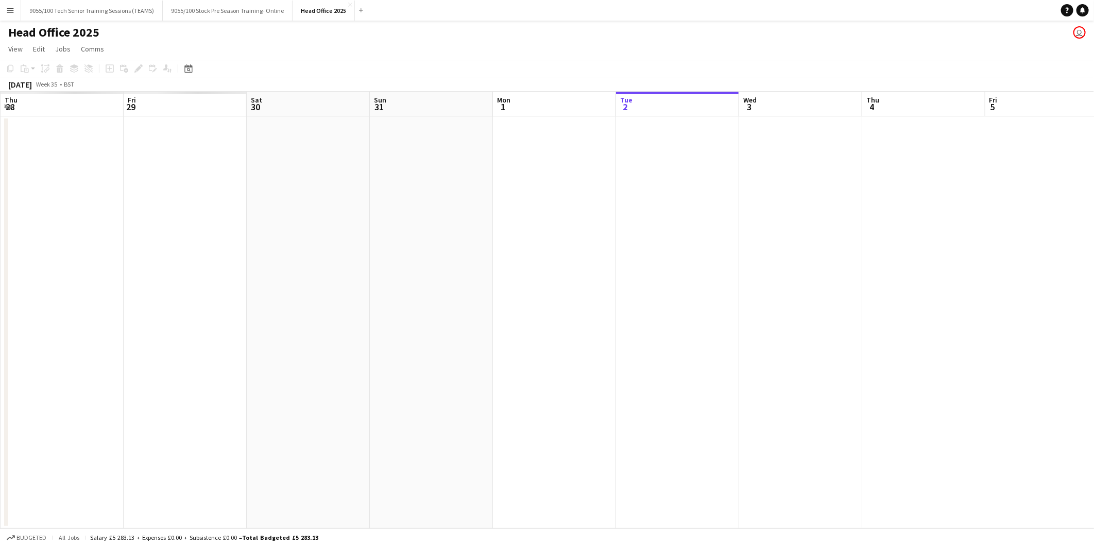
drag, startPoint x: 87, startPoint y: 212, endPoint x: 507, endPoint y: 272, distance: 425.2
click at [845, 209] on app-calendar-viewport "Tue 26 Wed 27 Thu 28 Fri 29 Sat 30 Sun 31 Mon 1 Tue 2 Wed 3 Thu 4 Fri 5 Sat 6 S…" at bounding box center [547, 310] width 1094 height 437
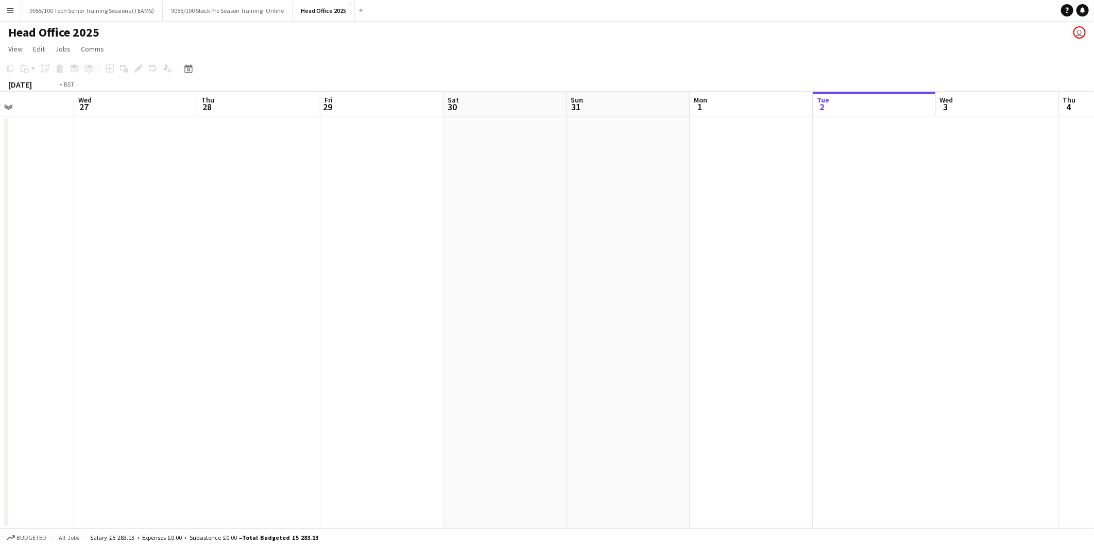
drag, startPoint x: 214, startPoint y: 337, endPoint x: 707, endPoint y: 325, distance: 493.1
click at [716, 321] on app-calendar-viewport "Sun 24 Mon 25 Tue 26 Wed 27 Thu 28 Fri 29 Sat 30 Sun 31 Mon 1 Tue 2 Wed 3 Thu 4…" at bounding box center [547, 310] width 1094 height 437
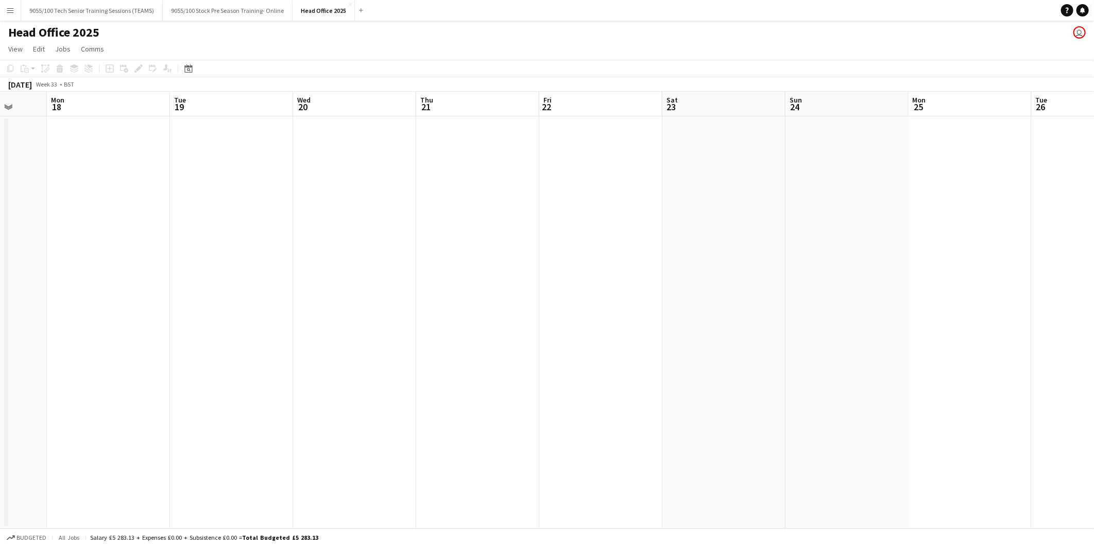
drag, startPoint x: 96, startPoint y: 439, endPoint x: 167, endPoint y: 476, distance: 79.7
click at [637, 400] on app-calendar-viewport "Fri 15 Sat 16 Sun 17 Mon 18 Tue 19 Wed 20 Thu 21 Fri 22 Sat 23 Sun 24 Mon 25 Tu…" at bounding box center [547, 310] width 1094 height 437
drag, startPoint x: 167, startPoint y: 476, endPoint x: 843, endPoint y: 414, distance: 679.2
click at [844, 414] on app-calendar-viewport "Thu 14 Fri 15 Sat 16 Sun 17 Mon 18 Tue 19 Wed 20 Thu 21 Fri 22 Sat 23 Sun 24 Mo…" at bounding box center [547, 310] width 1094 height 437
drag, startPoint x: 280, startPoint y: 497, endPoint x: 609, endPoint y: 420, distance: 338.0
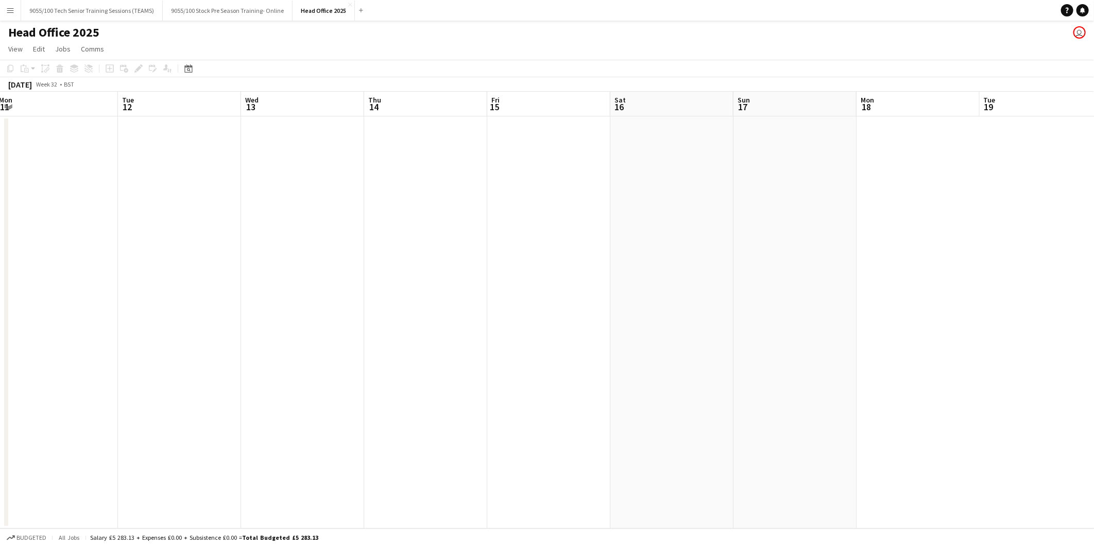
click at [814, 420] on app-calendar-viewport "Sat 9 Sun 10 Mon 11 Tue 12 Wed 13 Thu 14 Fri 15 Sat 16 Sun 17 Mon 18 Tue 19 Wed…" at bounding box center [547, 310] width 1094 height 437
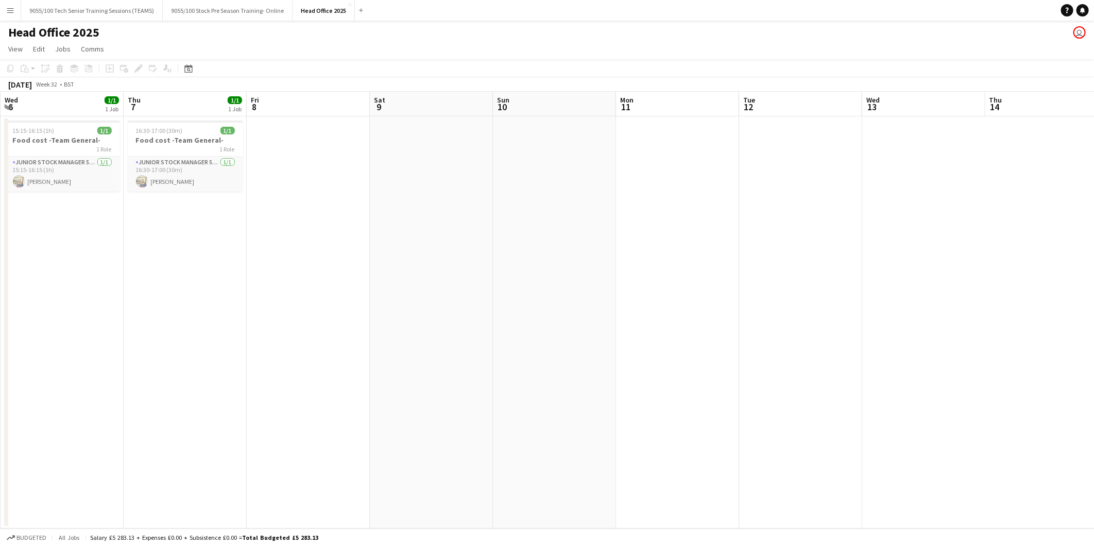
drag, startPoint x: 716, startPoint y: 373, endPoint x: 1048, endPoint y: 328, distance: 335.3
click at [1070, 327] on app-calendar-viewport "Mon 4 Tue 5 1/1 1 Job Wed 6 1/1 1 Job Thu 7 1/1 1 Job Fri 8 Sat 9 Sun 10 Mon 11…" at bounding box center [547, 310] width 1094 height 437
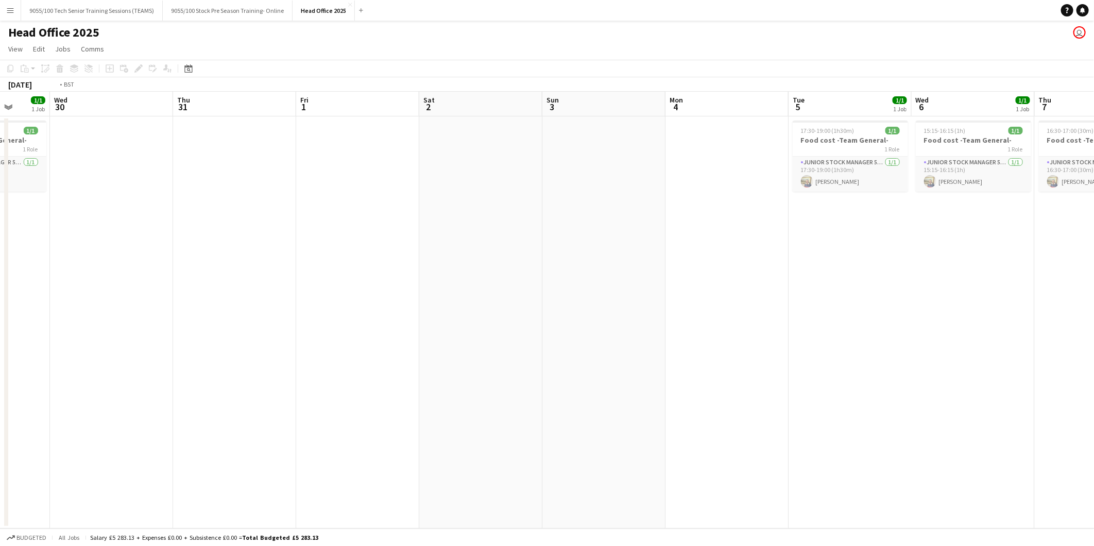
drag, startPoint x: 826, startPoint y: 351, endPoint x: 1205, endPoint y: 322, distance: 380.7
click at [1094, 322] on html "Menu Boards Boards Boards All jobs Status Workforce Workforce My Workforce Recr…" at bounding box center [547, 273] width 1094 height 546
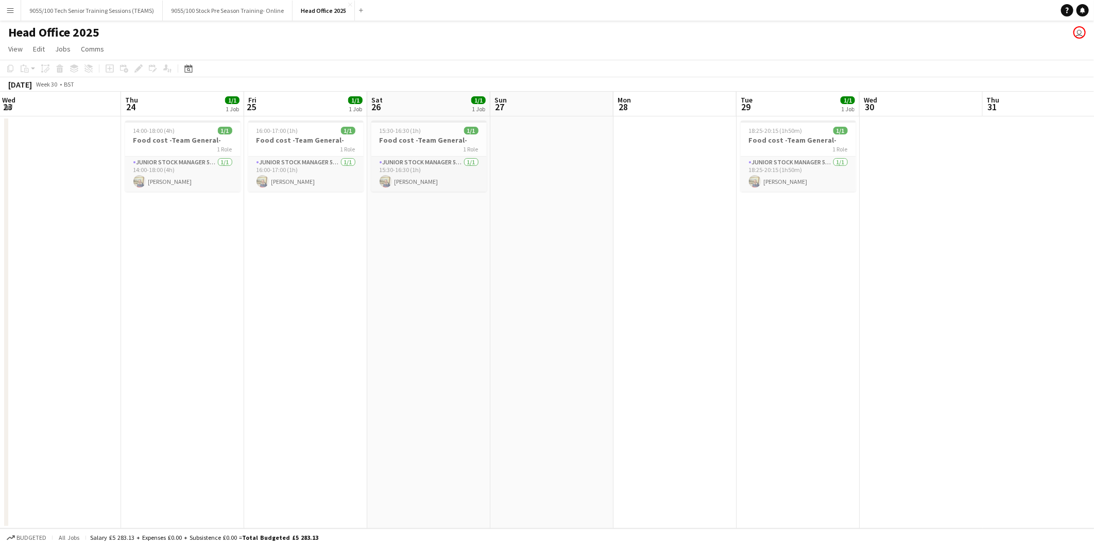
drag, startPoint x: 183, startPoint y: 367, endPoint x: 639, endPoint y: 308, distance: 459.7
click at [639, 308] on app-calendar-viewport "Mon 21 Tue 22 Wed 23 Thu 24 1/1 1 Job Fri 25 1/1 1 Job Sat 26 1/1 1 Job Sun 27 …" at bounding box center [547, 310] width 1094 height 437
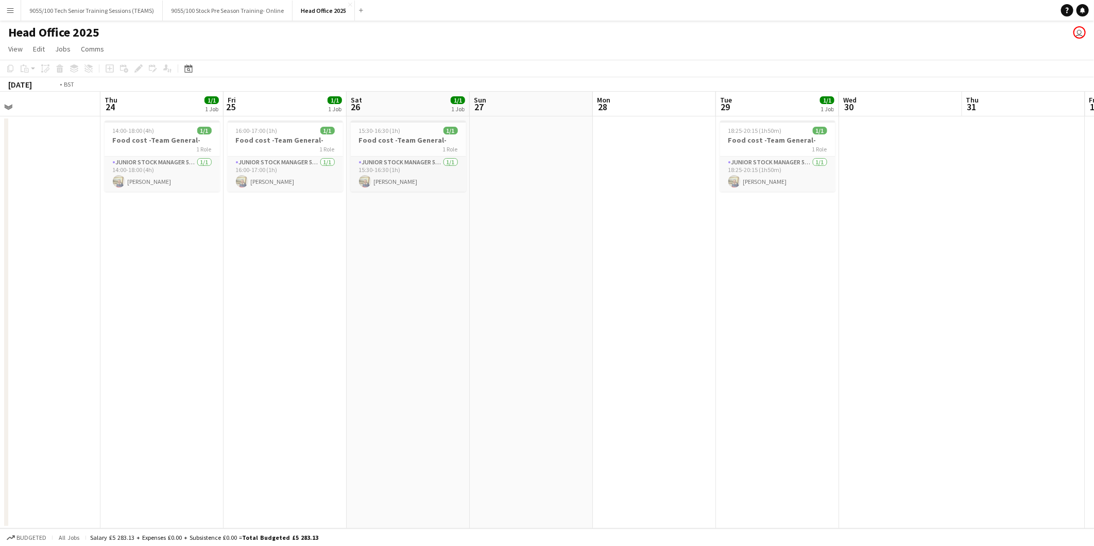
drag, startPoint x: 231, startPoint y: 342, endPoint x: 722, endPoint y: 275, distance: 495.9
click at [787, 266] on app-calendar-viewport "Mon 21 Tue 22 Wed 23 Thu 24 1/1 1 Job Fri 25 1/1 1 Job Sat 26 1/1 1 Job Sun 27 …" at bounding box center [547, 310] width 1094 height 437
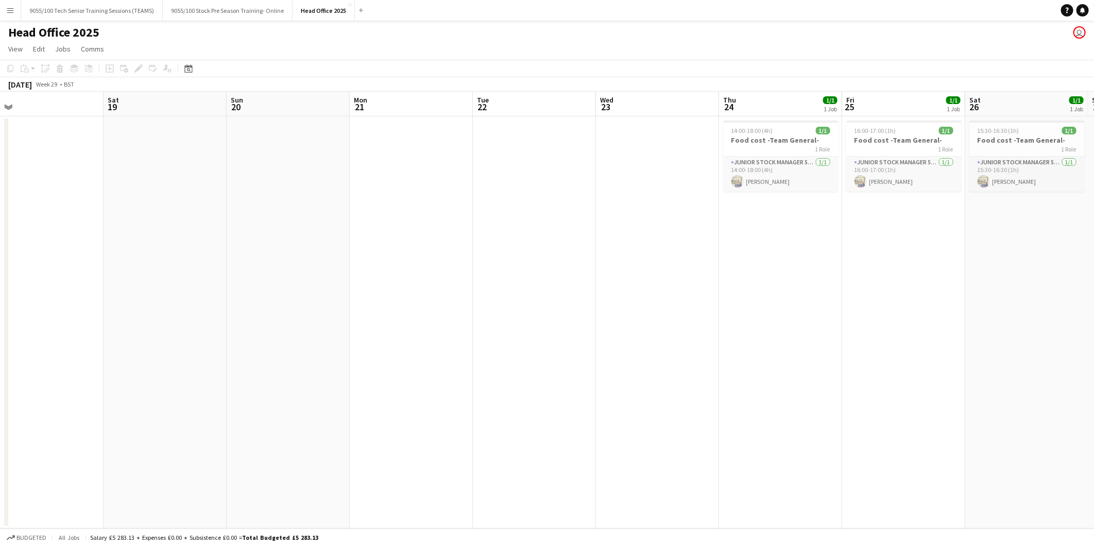
drag, startPoint x: 207, startPoint y: 346, endPoint x: 755, endPoint y: 274, distance: 552.8
click at [755, 274] on app-calendar-viewport "Thu 17 Fri 18 Sat 19 Sun 20 Mon 21 Tue 22 Wed 23 Thu 24 1/1 1 Job Fri 25 1/1 1 …" at bounding box center [547, 310] width 1094 height 437
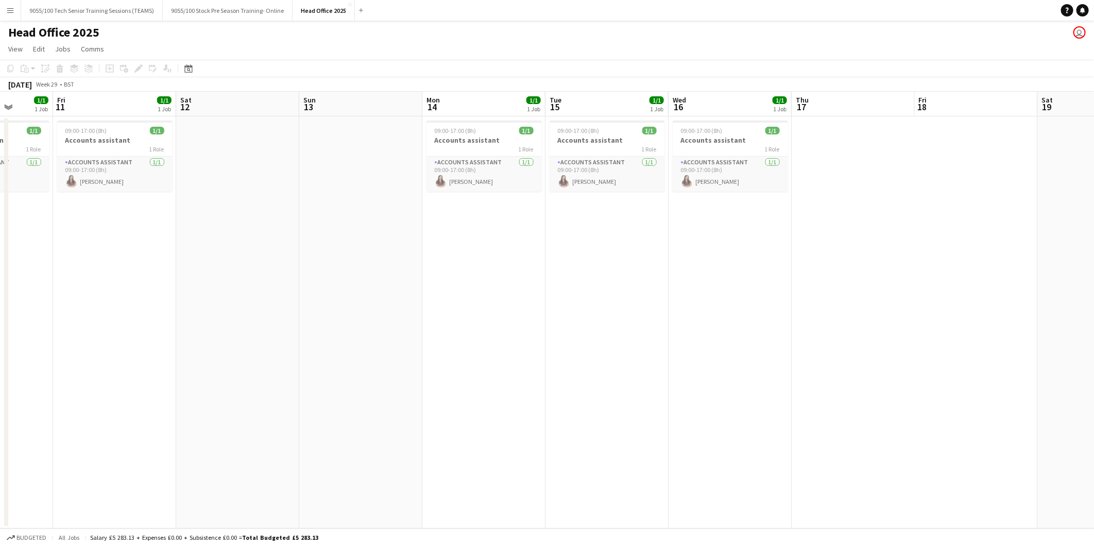
drag, startPoint x: 198, startPoint y: 343, endPoint x: 789, endPoint y: 264, distance: 596.1
click at [795, 259] on app-calendar-viewport "Tue 8 Wed 9 Thu 10 1/1 1 Job Fri 11 1/1 1 Job Sat 12 Sun 13 Mon 14 1/1 1 Job Tu…" at bounding box center [547, 310] width 1094 height 437
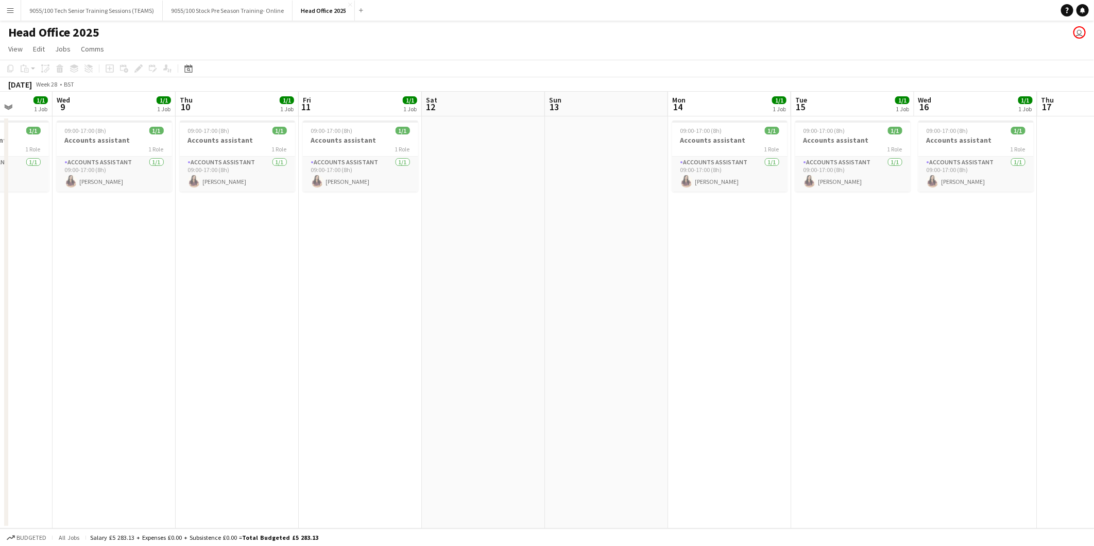
click at [79, 26] on h1 "Head Office 2025" at bounding box center [53, 32] width 91 height 15
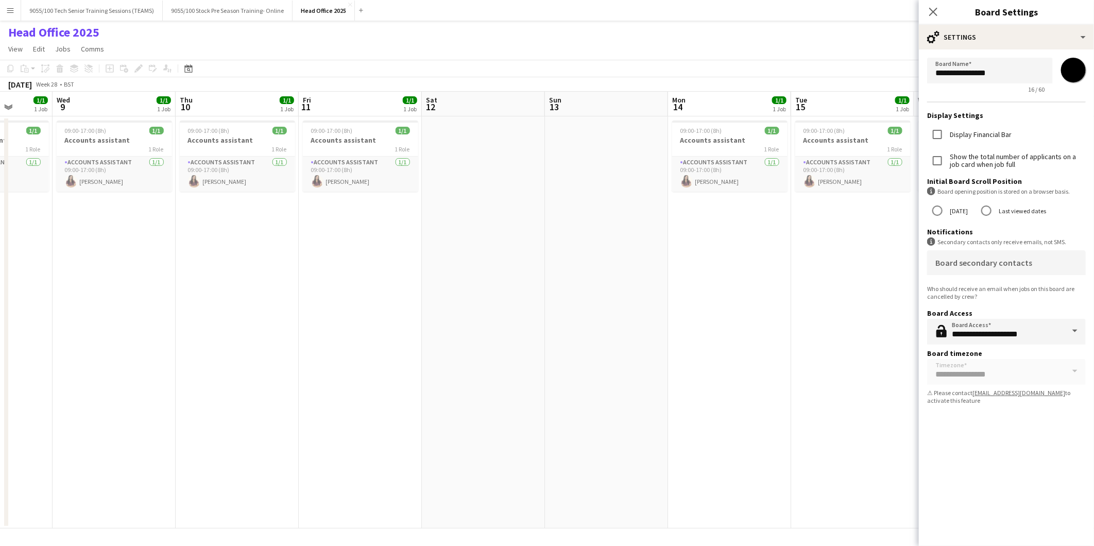
click at [926, 73] on form "**********" at bounding box center [1006, 232] width 175 height 367
drag, startPoint x: 938, startPoint y: 72, endPoint x: 960, endPoint y: 80, distance: 23.6
click at [939, 72] on input "**********" at bounding box center [990, 71] width 126 height 26
paste input "**********"
type input "**********"
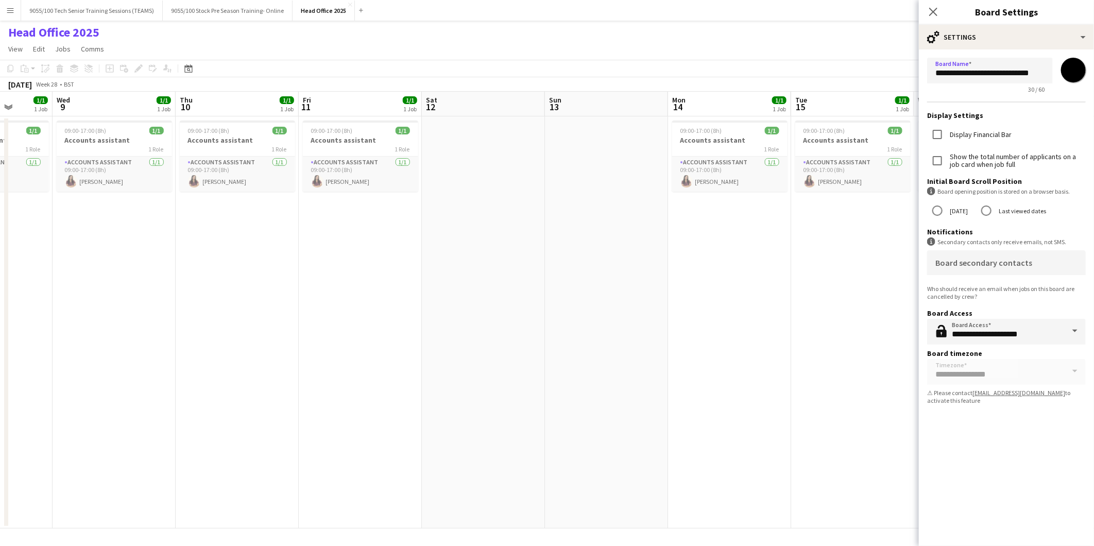
click at [831, 44] on app-page-menu "View Day view expanded Day view collapsed Month view Date picker Jump to today …" at bounding box center [547, 50] width 1094 height 20
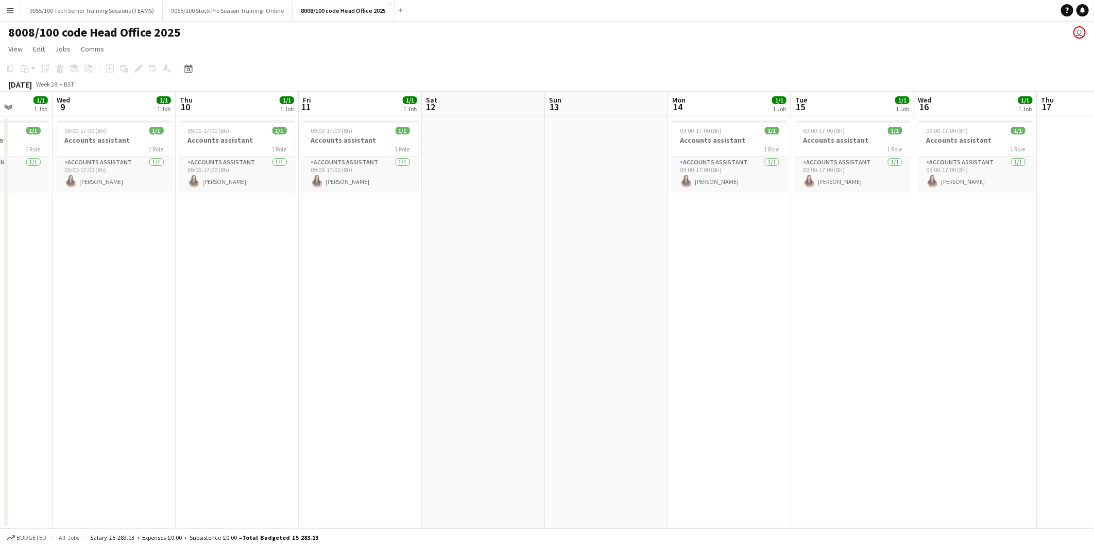
click at [4, 8] on button "Menu" at bounding box center [10, 10] width 21 height 21
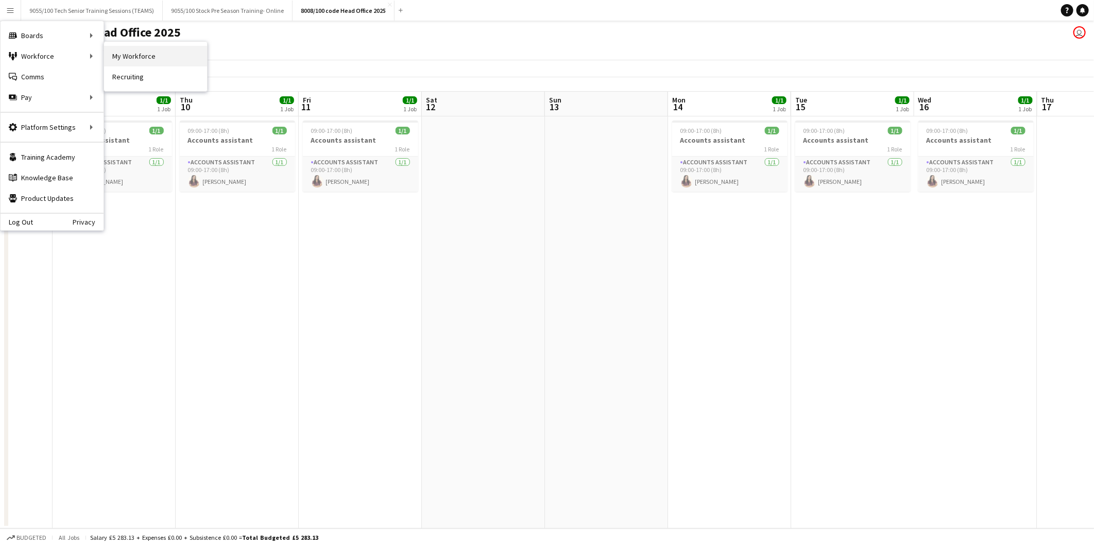
click at [140, 52] on link "My Workforce" at bounding box center [155, 56] width 103 height 21
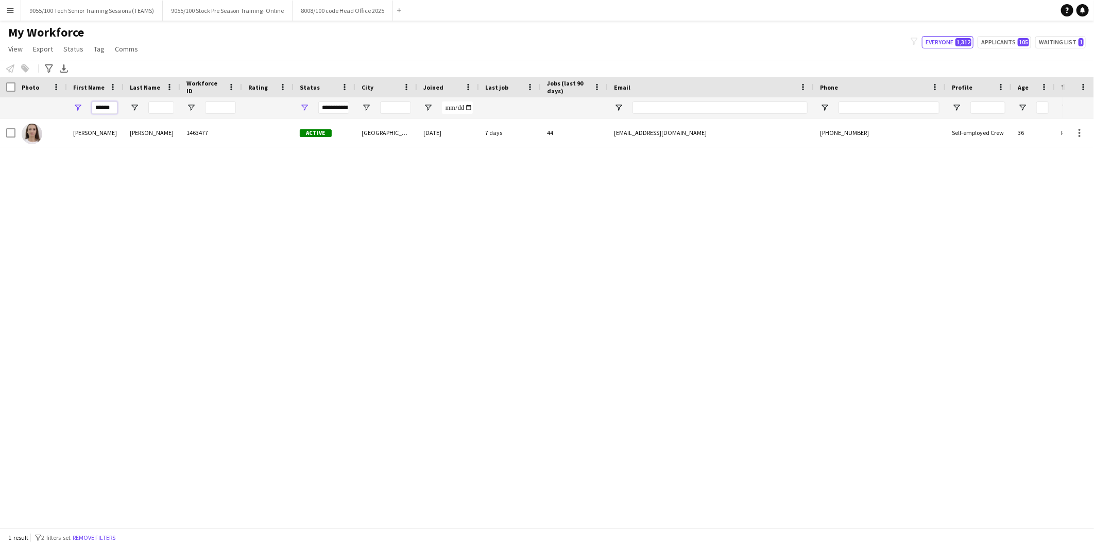
drag, startPoint x: 112, startPoint y: 107, endPoint x: 81, endPoint y: 108, distance: 30.9
click at [81, 108] on div "******" at bounding box center [95, 107] width 57 height 21
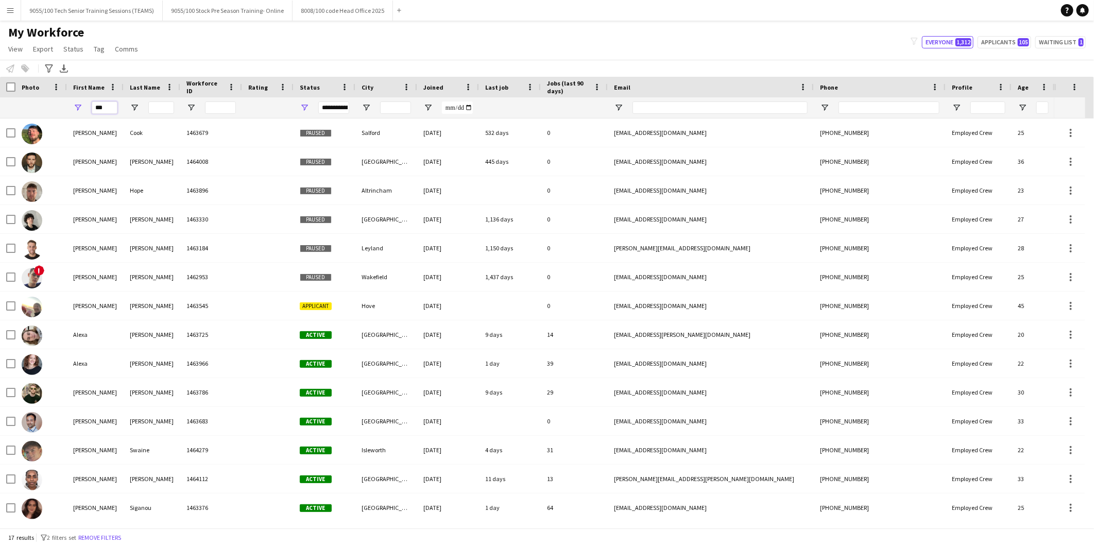
type input "***"
click at [165, 106] on input "Last Name Filter Input" at bounding box center [161, 107] width 26 height 12
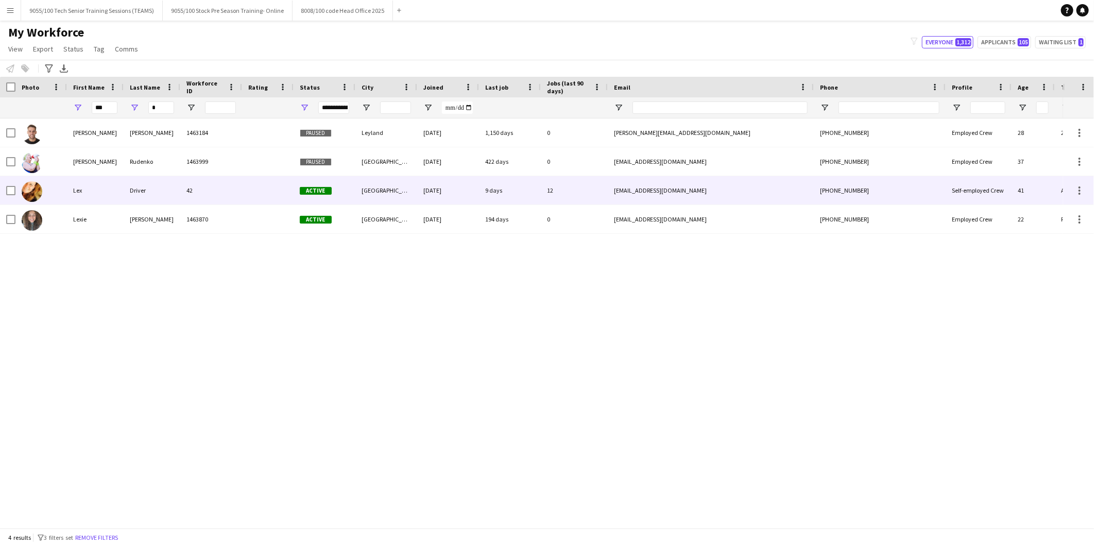
click at [146, 191] on div "Driver" at bounding box center [152, 190] width 57 height 28
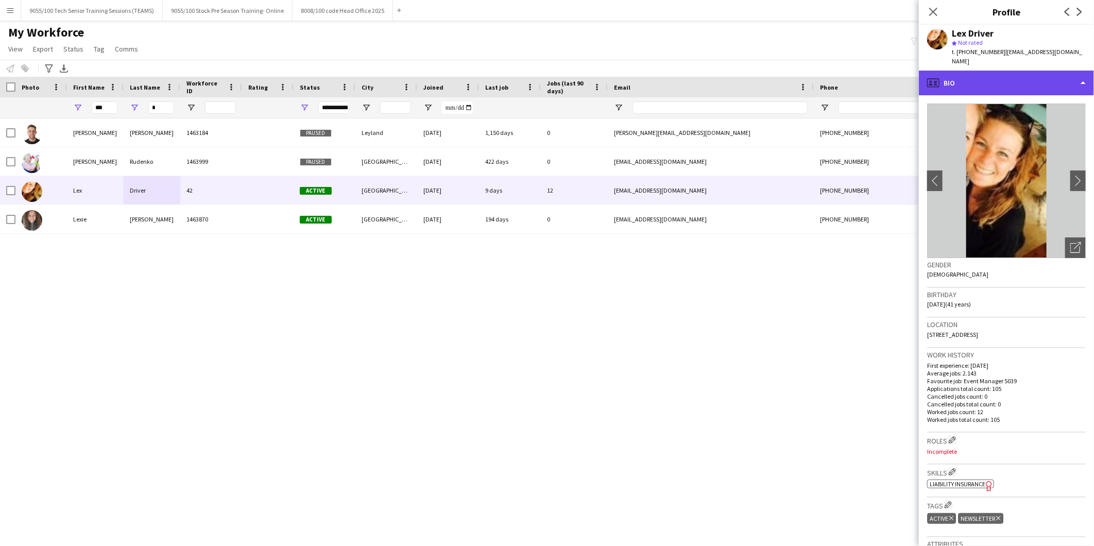
click at [1013, 76] on div "profile Bio" at bounding box center [1006, 83] width 175 height 25
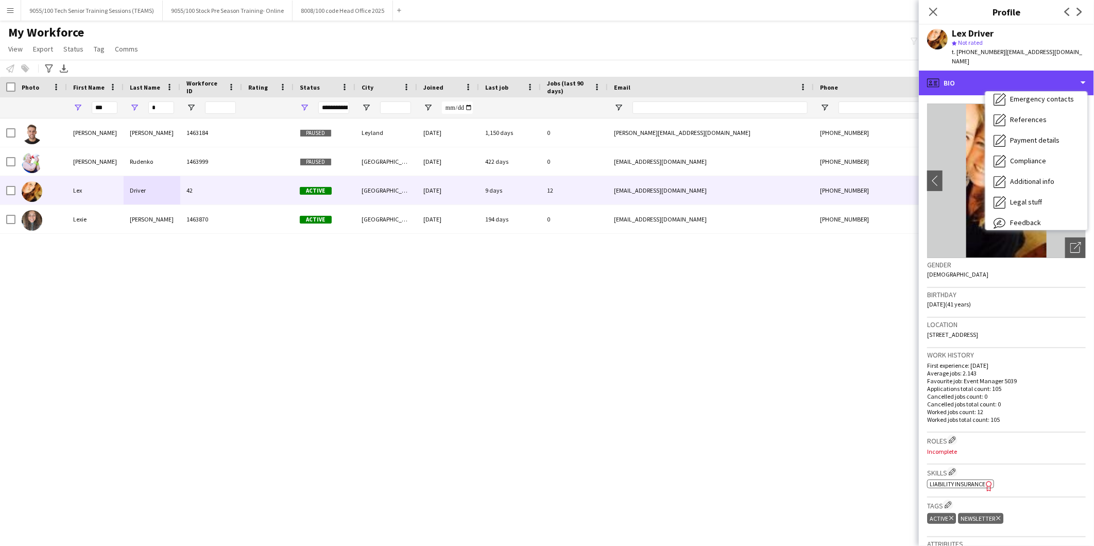
scroll to position [117, 0]
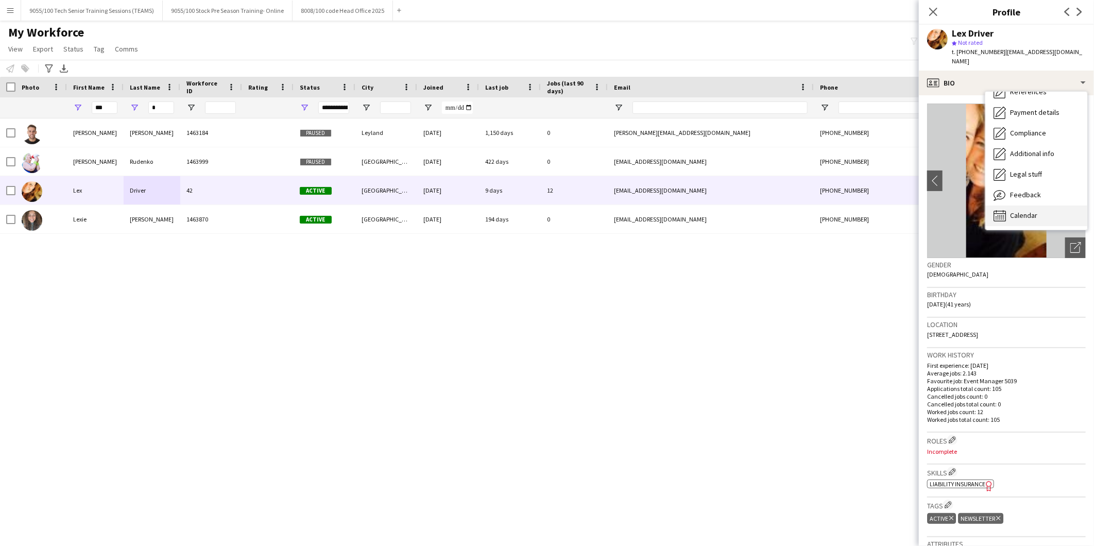
click at [1018, 211] on span "Calendar" at bounding box center [1023, 215] width 27 height 9
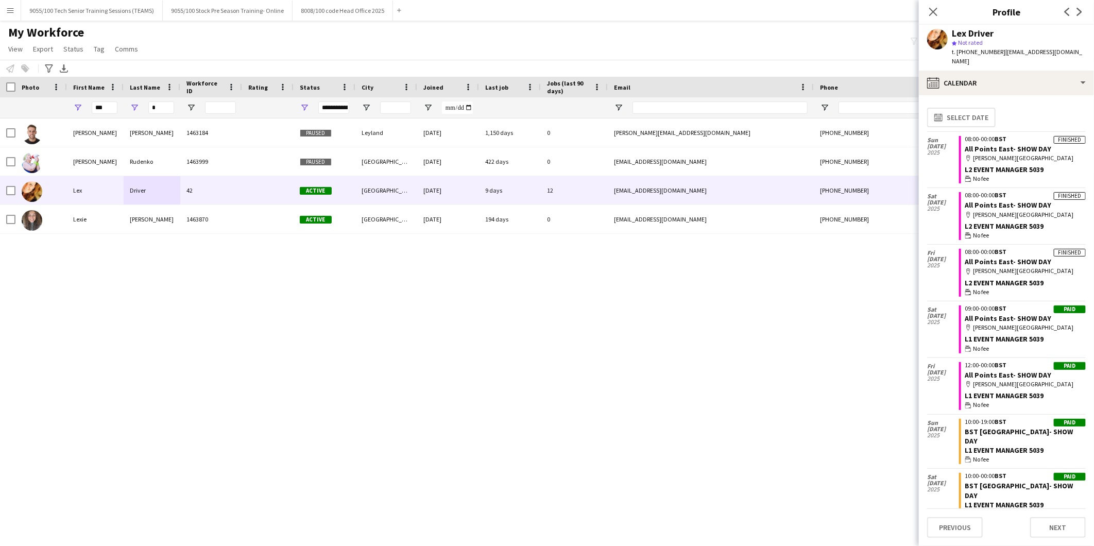
scroll to position [57, 0]
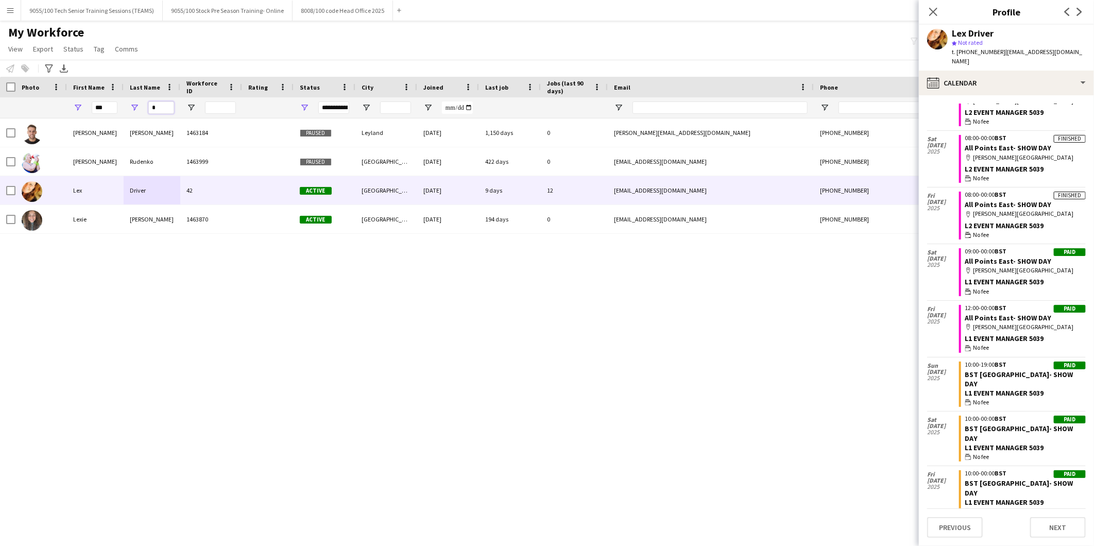
drag, startPoint x: 129, startPoint y: 107, endPoint x: 114, endPoint y: 107, distance: 15.5
click at [114, 107] on div "*** *" at bounding box center [558, 107] width 1117 height 21
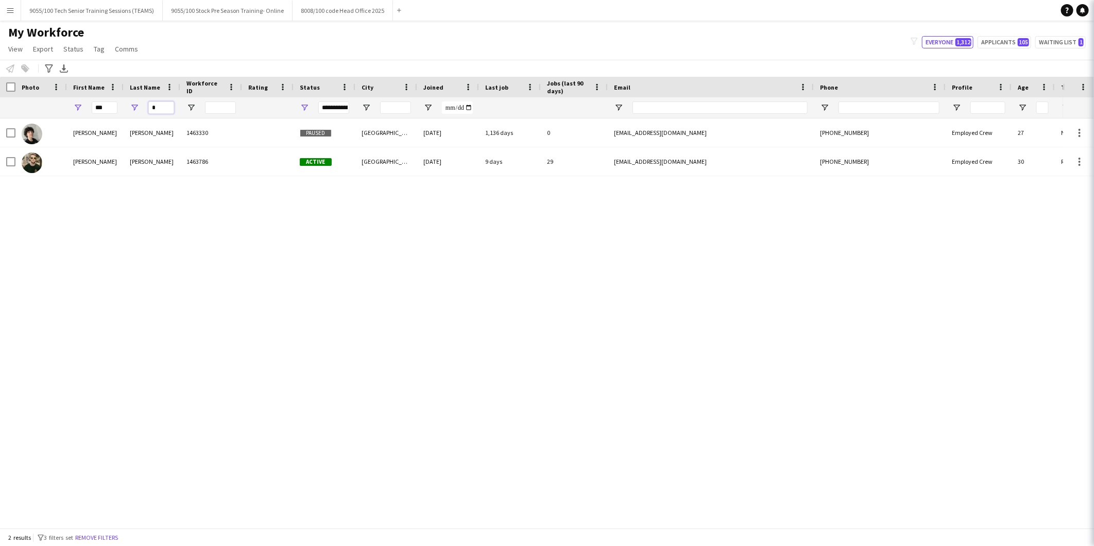
type input "*"
drag, startPoint x: 86, startPoint y: 107, endPoint x: 76, endPoint y: 104, distance: 10.6
click at [76, 106] on div "***" at bounding box center [95, 107] width 57 height 21
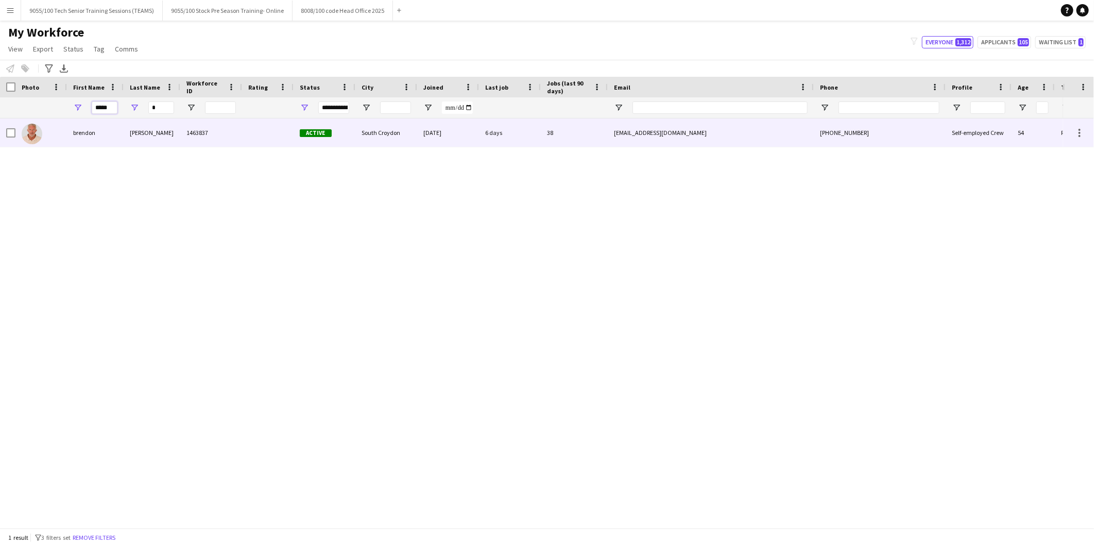
type input "*****"
click at [101, 129] on div "brendon" at bounding box center [95, 132] width 57 height 28
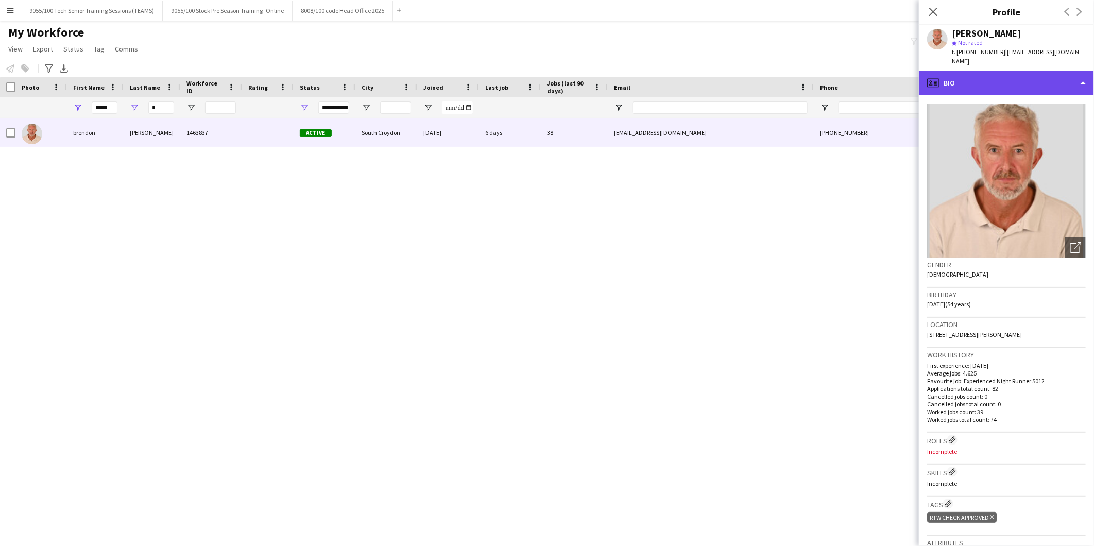
click at [981, 71] on div "profile Bio" at bounding box center [1006, 83] width 175 height 25
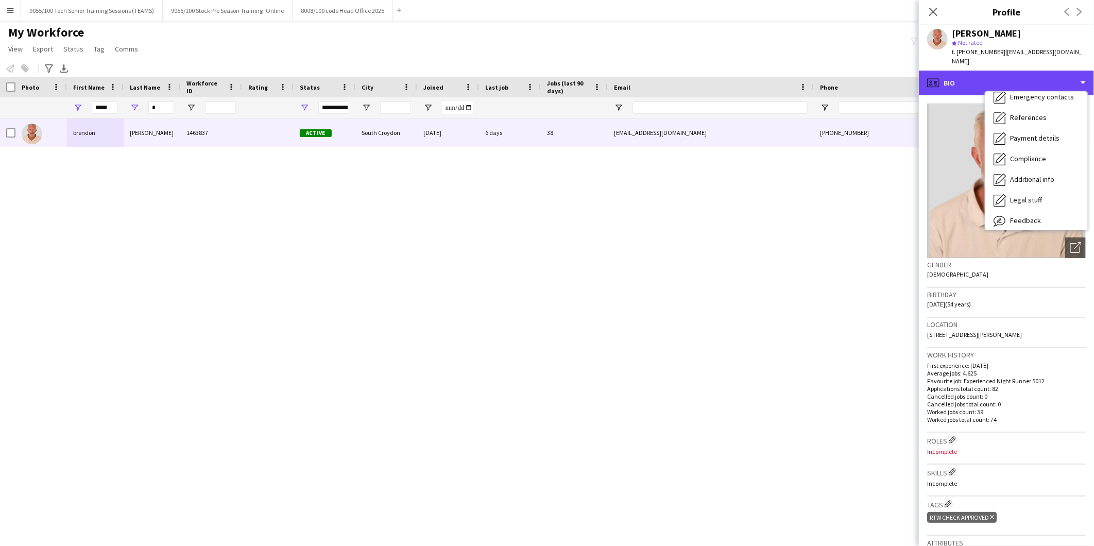
scroll to position [117, 0]
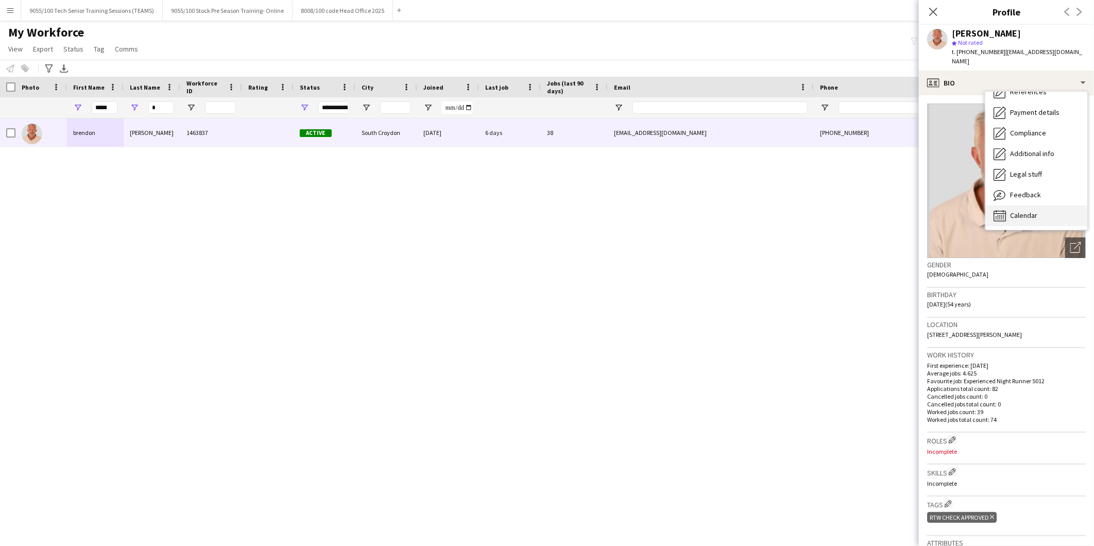
click at [1017, 211] on span "Calendar" at bounding box center [1023, 215] width 27 height 9
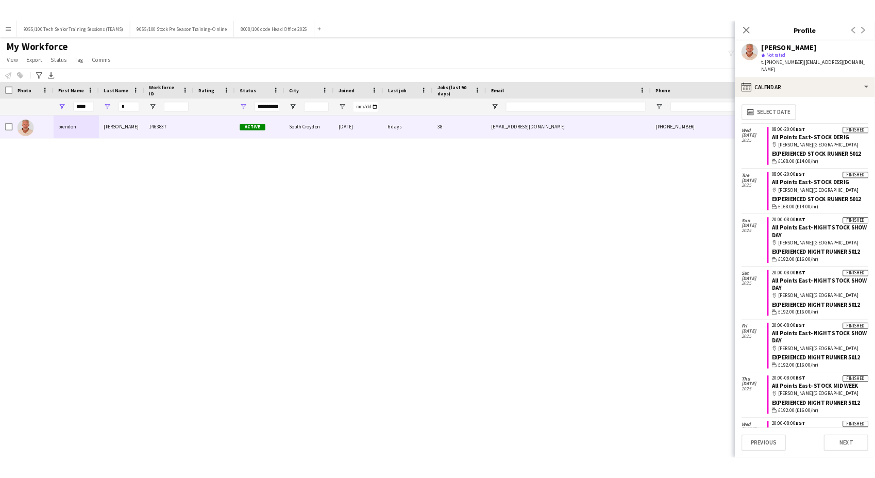
scroll to position [0, 0]
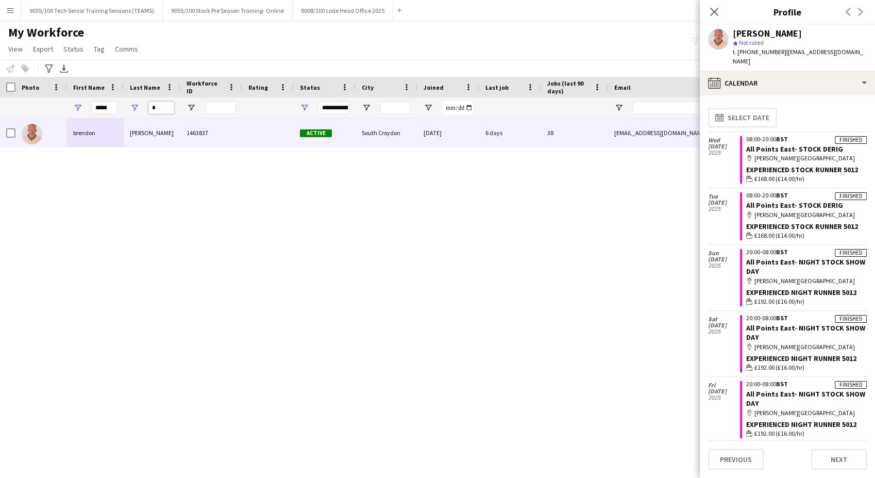
drag, startPoint x: 166, startPoint y: 107, endPoint x: 113, endPoint y: 106, distance: 53.1
click at [113, 106] on div "***** *" at bounding box center [558, 107] width 1117 height 21
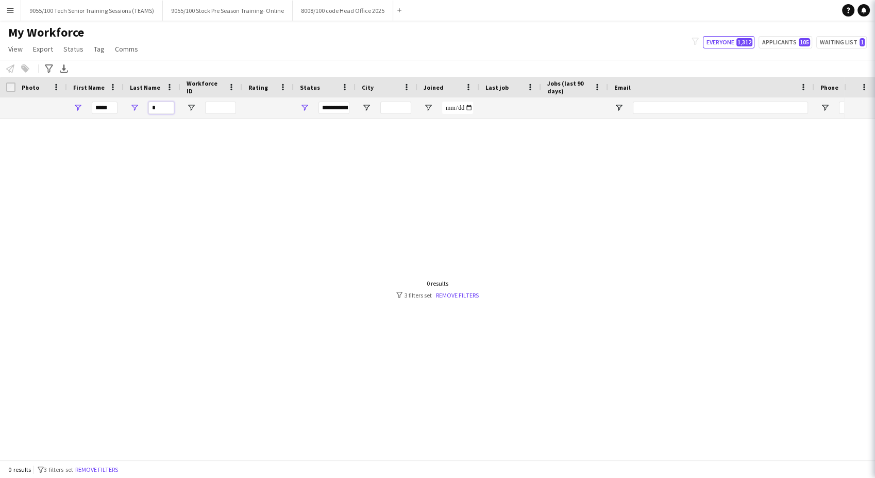
type input "*"
drag, startPoint x: 111, startPoint y: 108, endPoint x: 62, endPoint y: 84, distance: 55.1
click at [58, 97] on div "***** *" at bounding box center [558, 107] width 1117 height 21
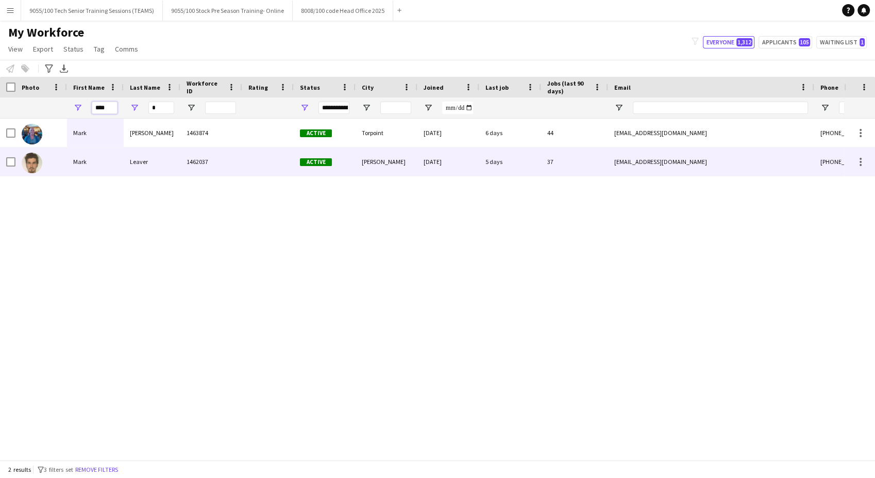
type input "****"
click at [91, 157] on div "Mark" at bounding box center [95, 161] width 57 height 28
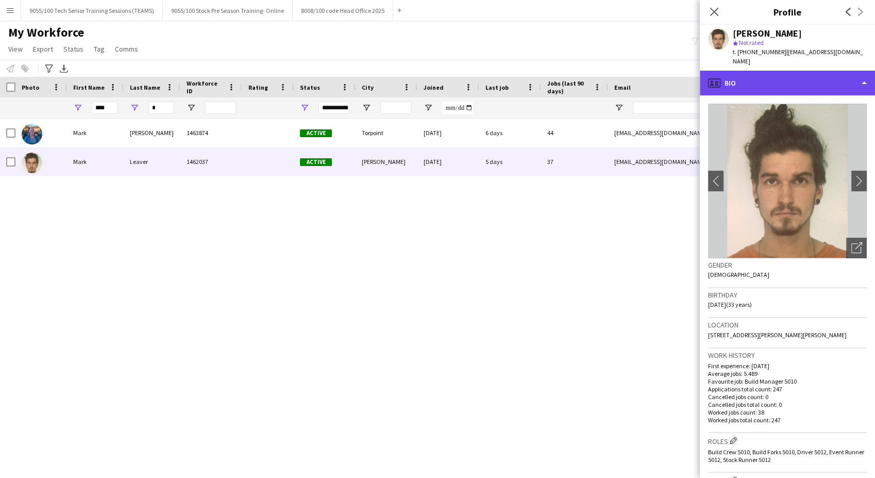
drag, startPoint x: 764, startPoint y: 80, endPoint x: 788, endPoint y: 149, distance: 73.0
click at [764, 80] on div "profile Bio" at bounding box center [787, 83] width 175 height 25
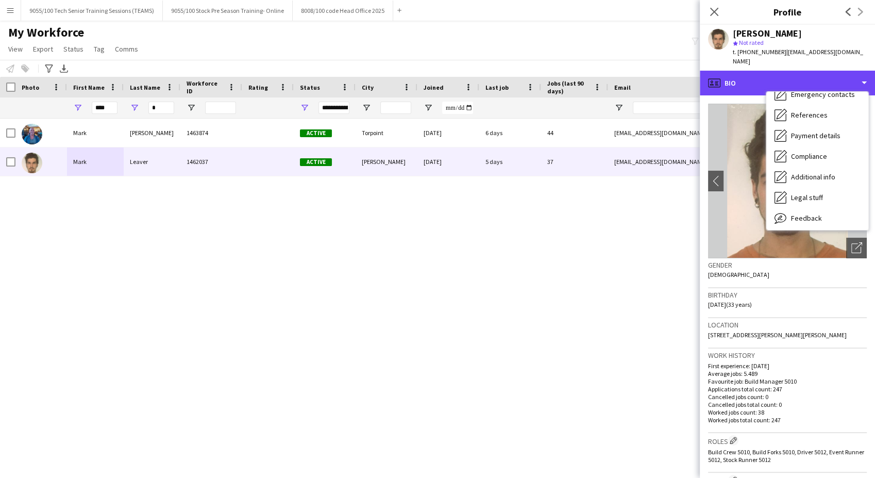
scroll to position [117, 0]
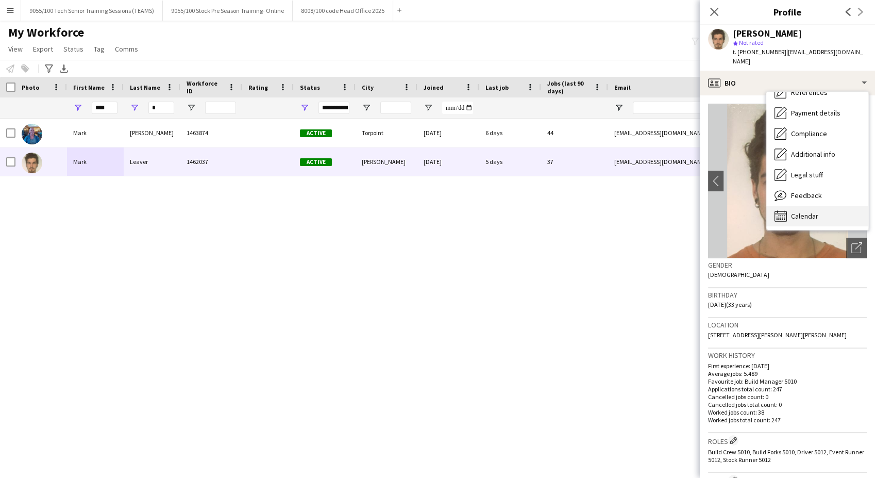
click at [811, 211] on span "Calendar" at bounding box center [804, 215] width 27 height 9
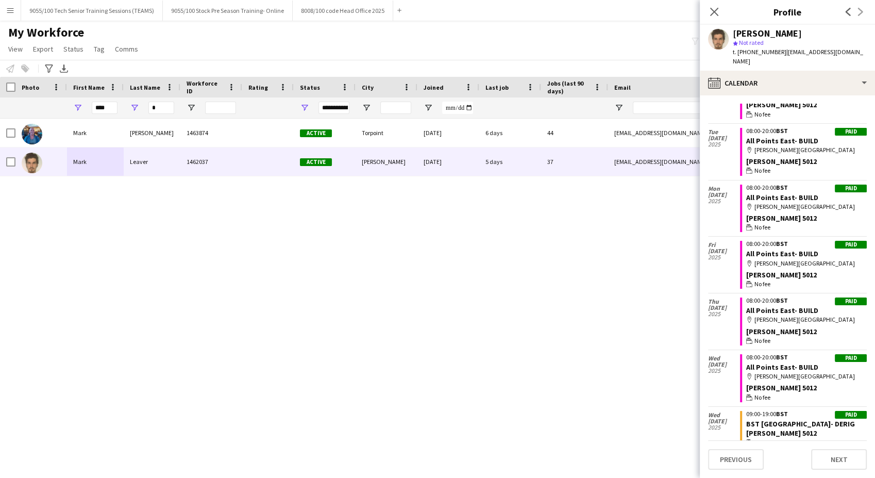
scroll to position [629, 0]
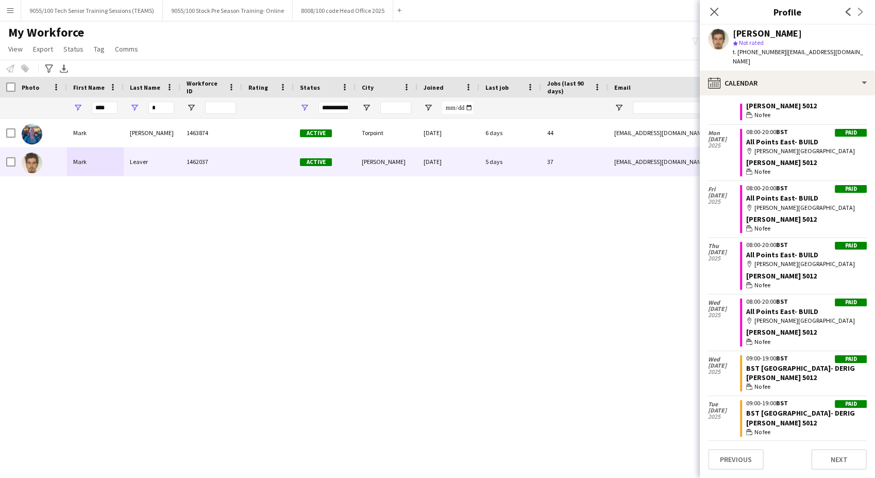
drag, startPoint x: 543, startPoint y: 278, endPoint x: 701, endPoint y: 95, distance: 241.8
click at [543, 278] on div "Mark Killingsworth 1463874 Active Torpoint 24-04-2024 6 days 44 markckillingswo…" at bounding box center [422, 284] width 844 height 332
click at [709, 14] on icon "Close pop-in" at bounding box center [714, 12] width 10 height 10
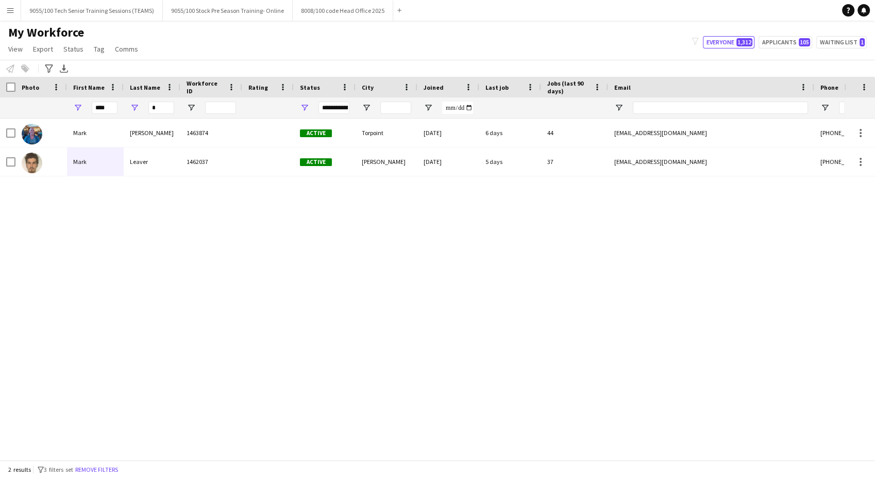
click at [531, 226] on div "Mark Killingsworth 1463874 Active Torpoint 24-04-2024 6 days 44 markckillingswo…" at bounding box center [422, 284] width 844 height 332
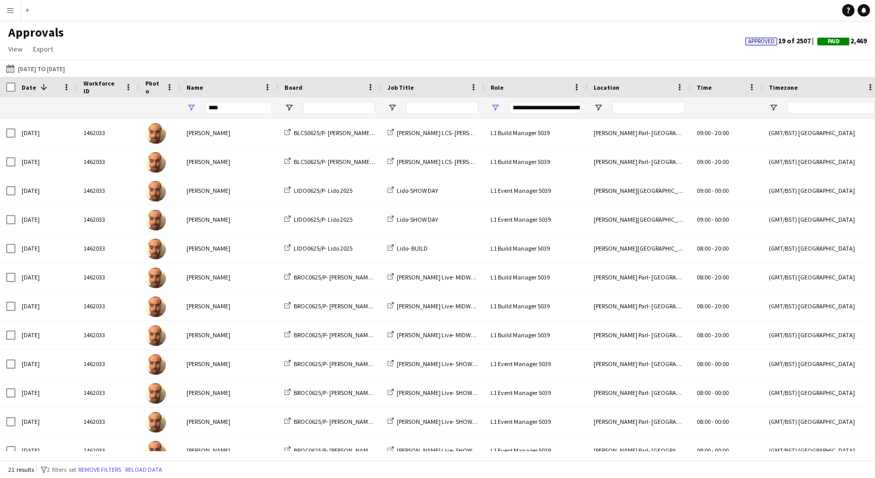
scroll to position [273, 0]
